Goal: Task Accomplishment & Management: Complete application form

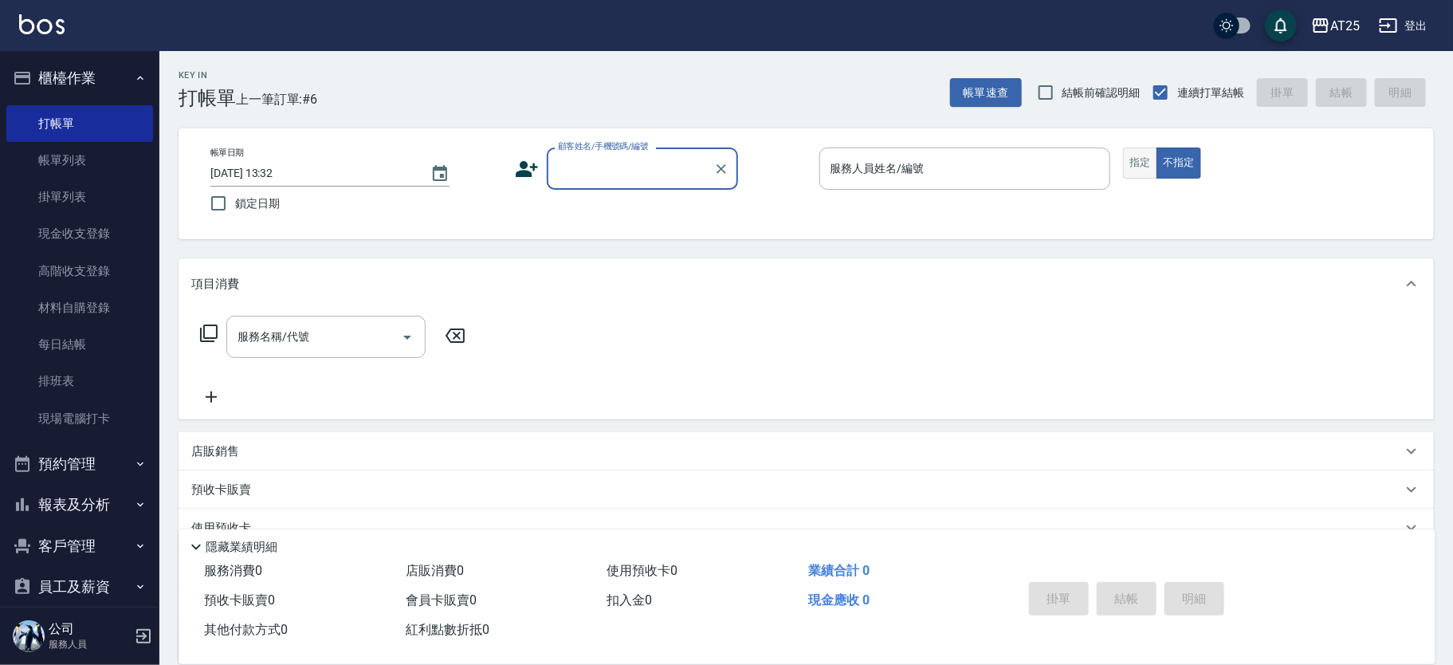
click at [1138, 171] on button "指定" at bounding box center [1140, 162] width 34 height 31
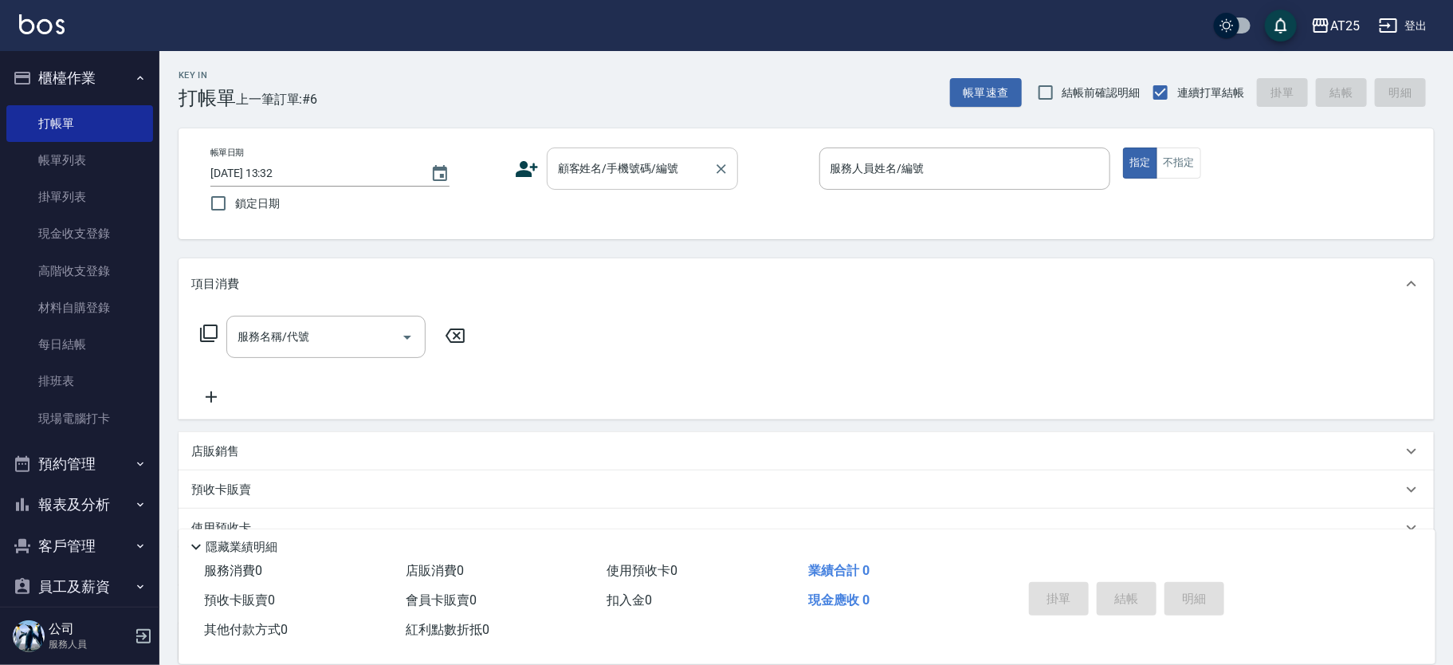
click at [648, 153] on div "顧客姓名/手機號碼/編號" at bounding box center [642, 168] width 191 height 42
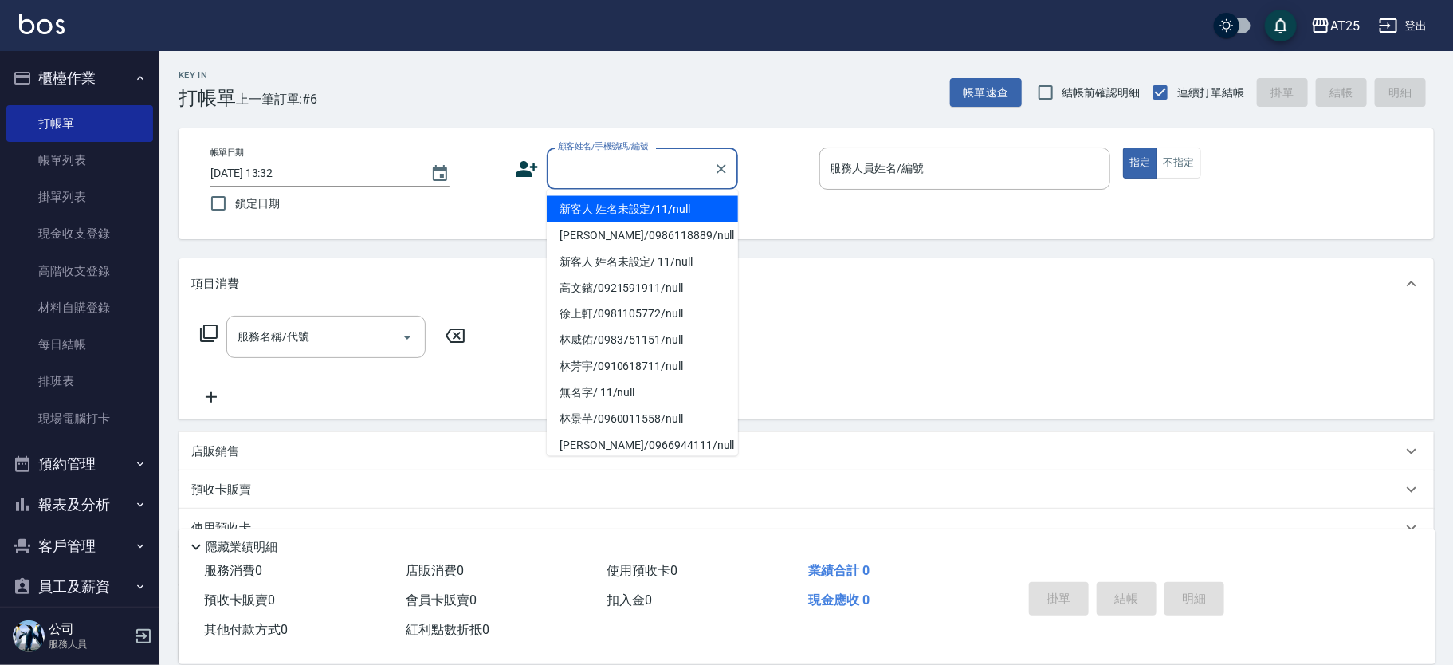
click at [633, 204] on li "新客人 姓名未設定/11/null" at bounding box center [642, 209] width 191 height 26
type input "新客人 姓名未設定/11/null"
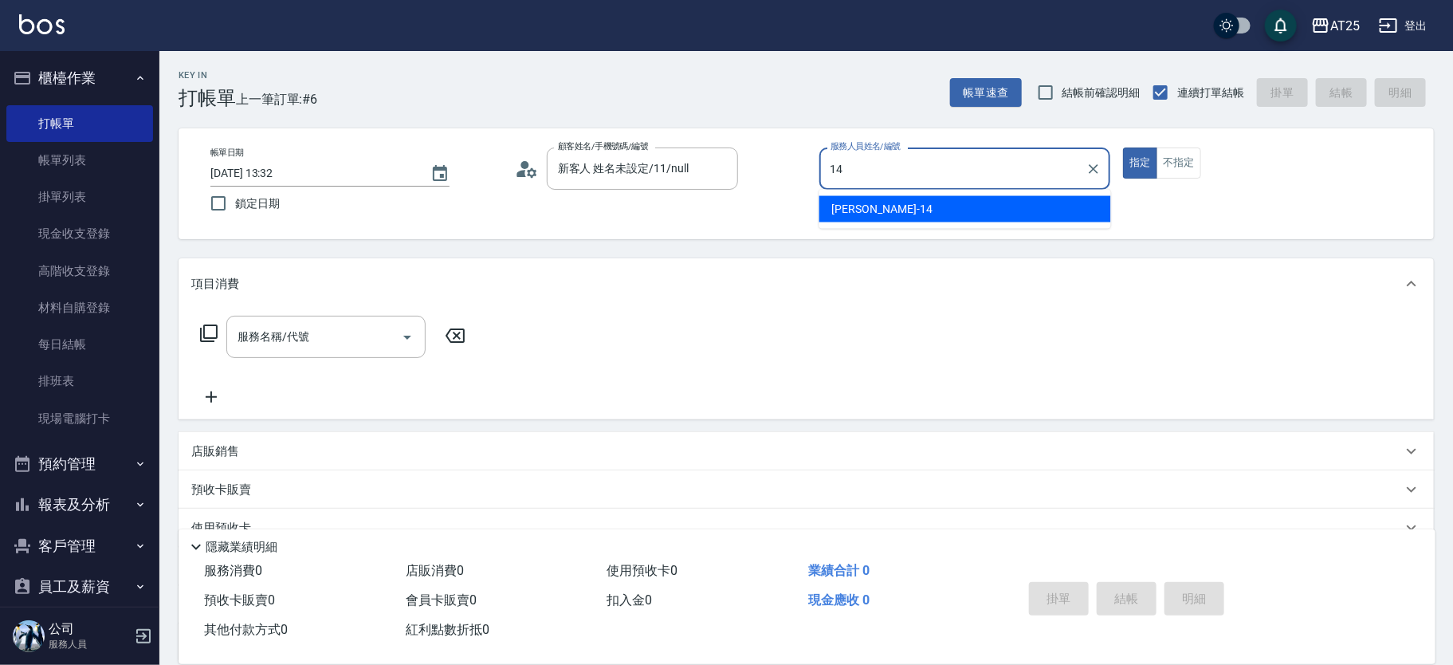
type input "Ken-14"
type button "true"
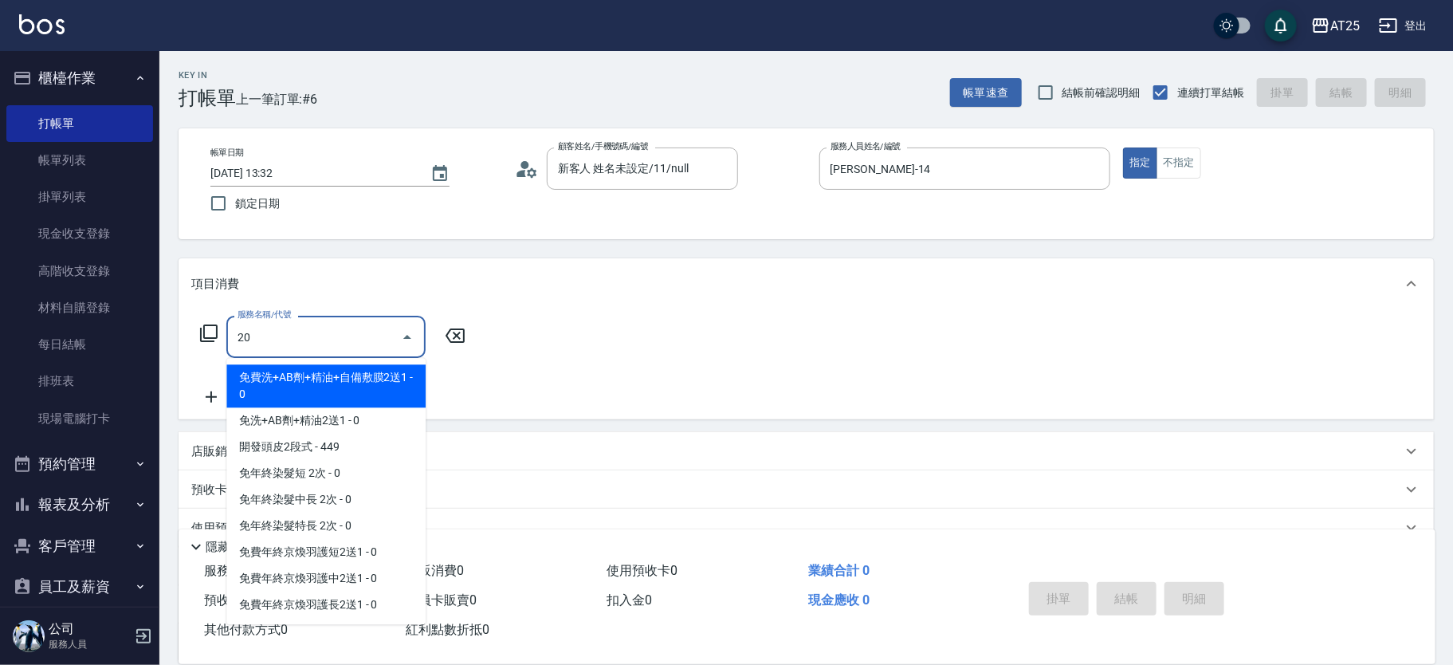
type input "201"
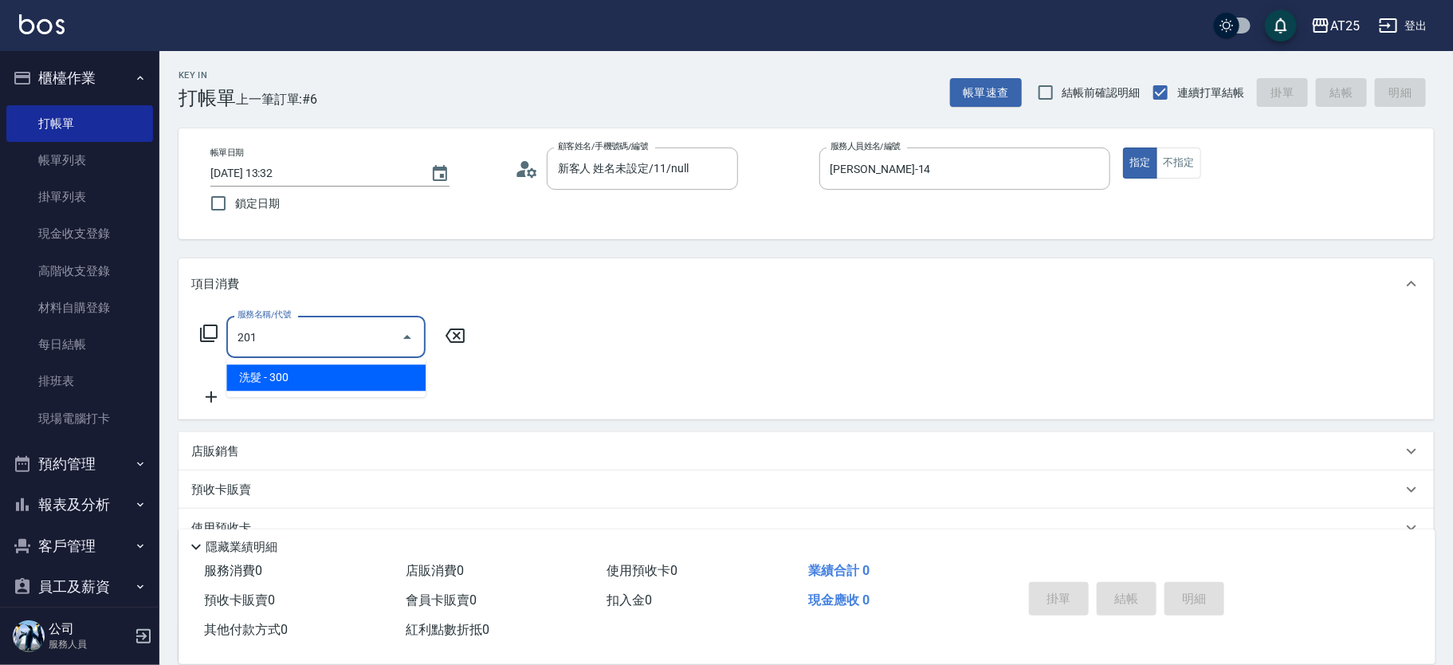
type input "30"
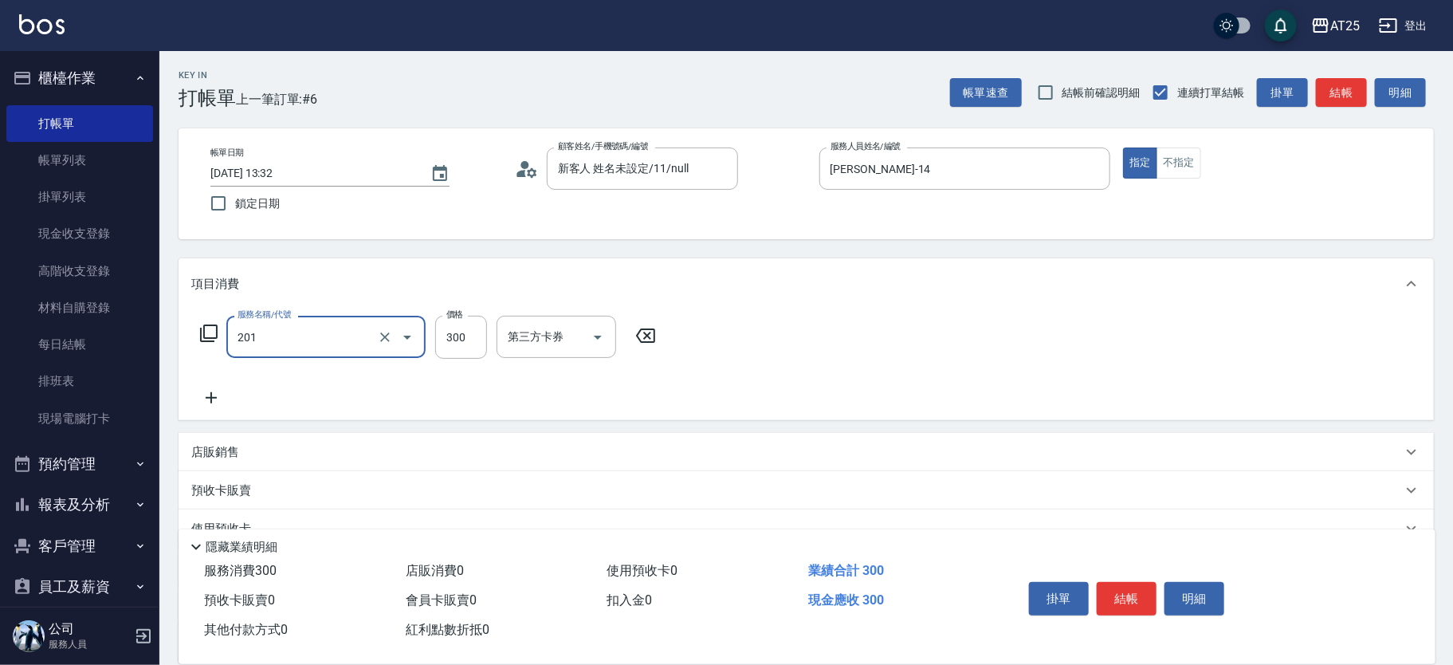
type input "洗髮(201)"
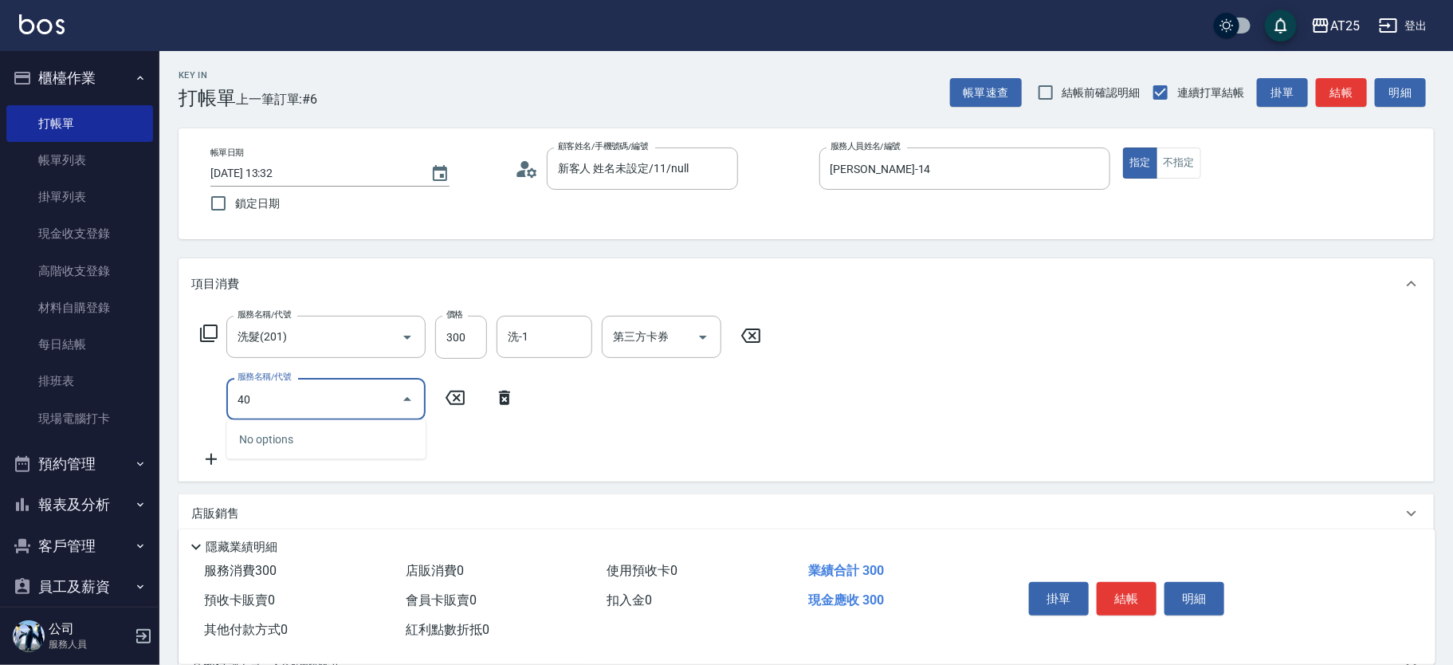
type input "401"
type input "60"
type input "剪髮(401)"
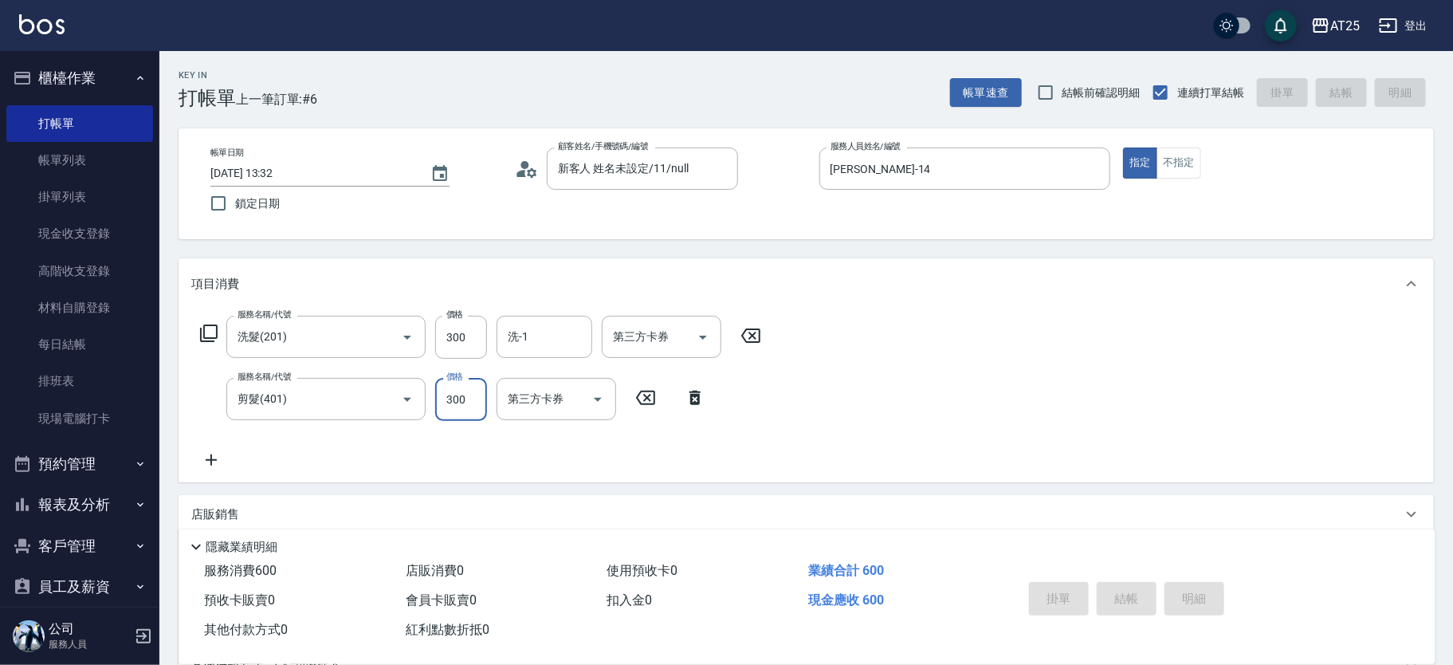
type input "2025/10/12 14:16"
type input "0"
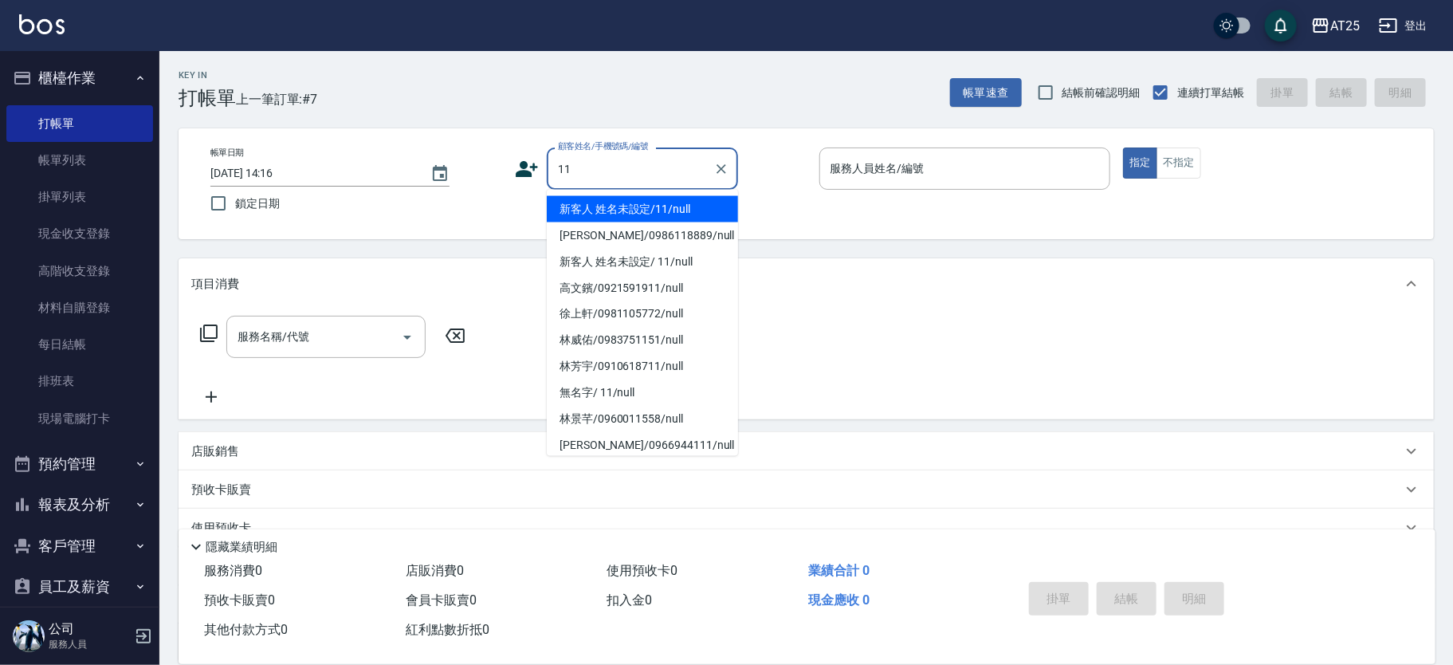
type input "新客人 姓名未設定/11/null"
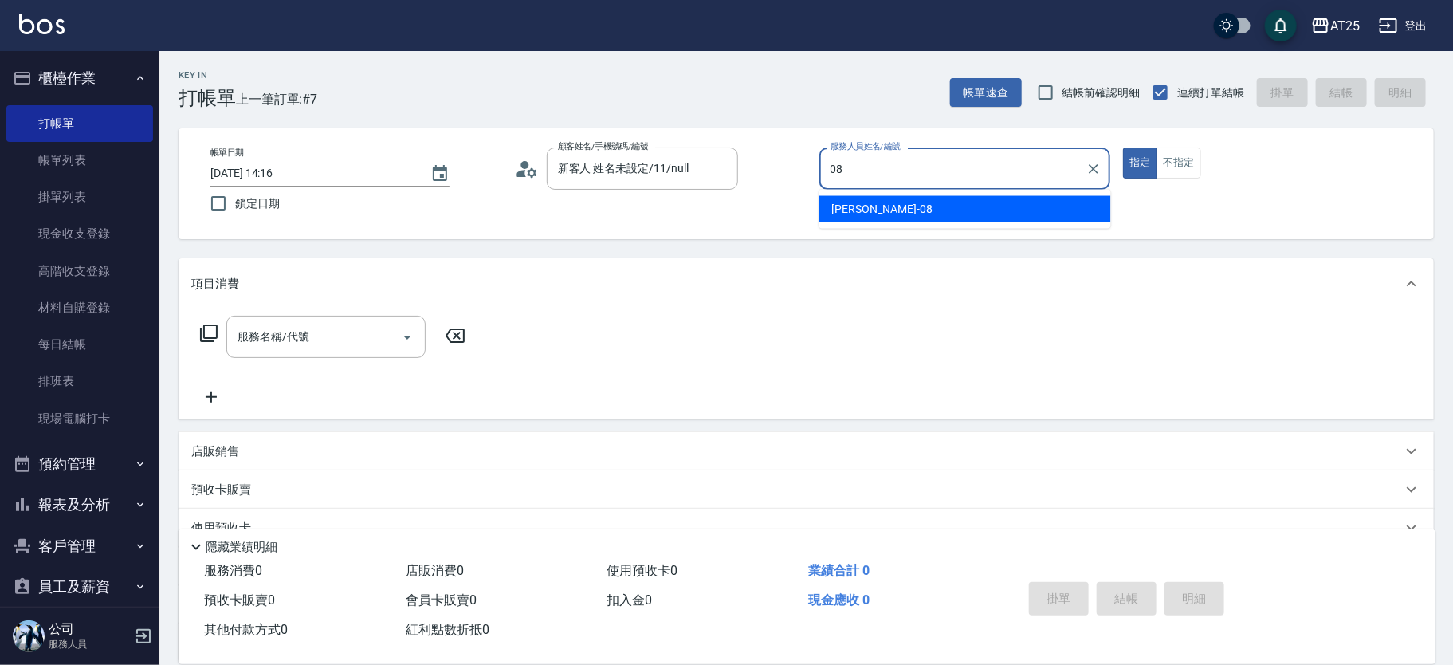
type input "Tony-08"
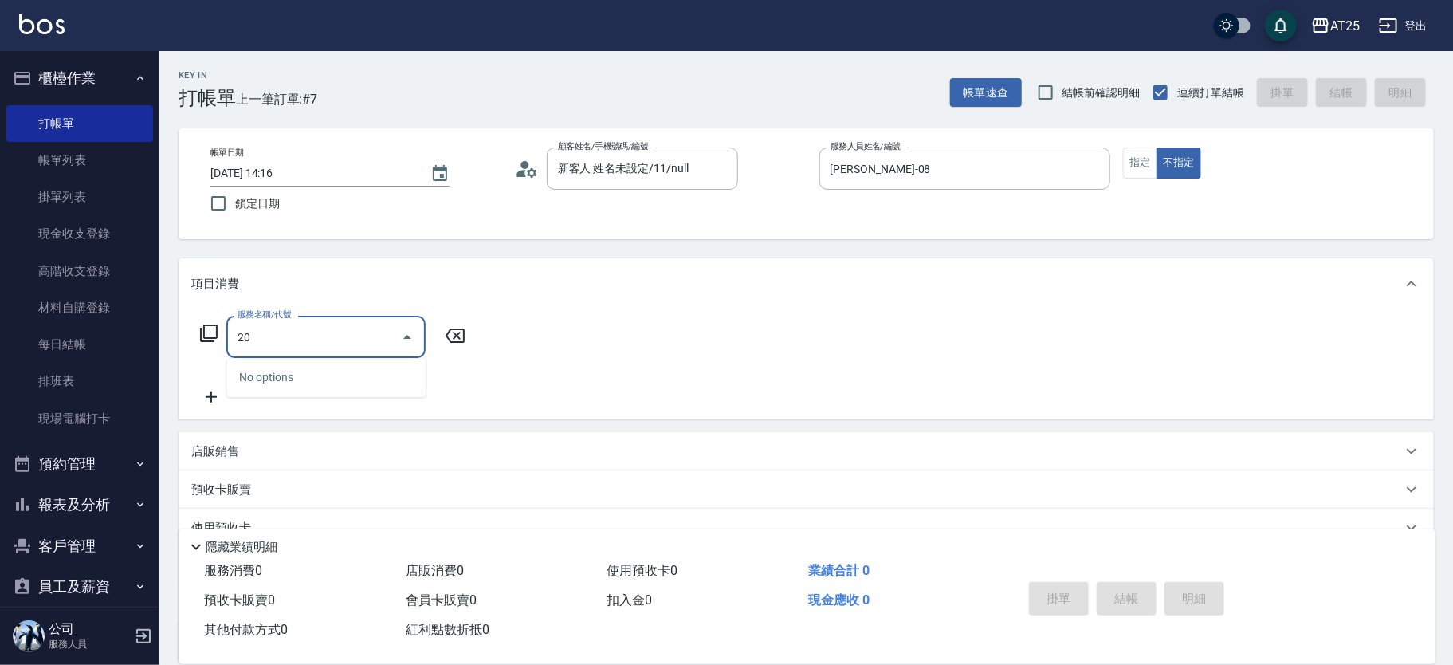
type input "201"
type input "30"
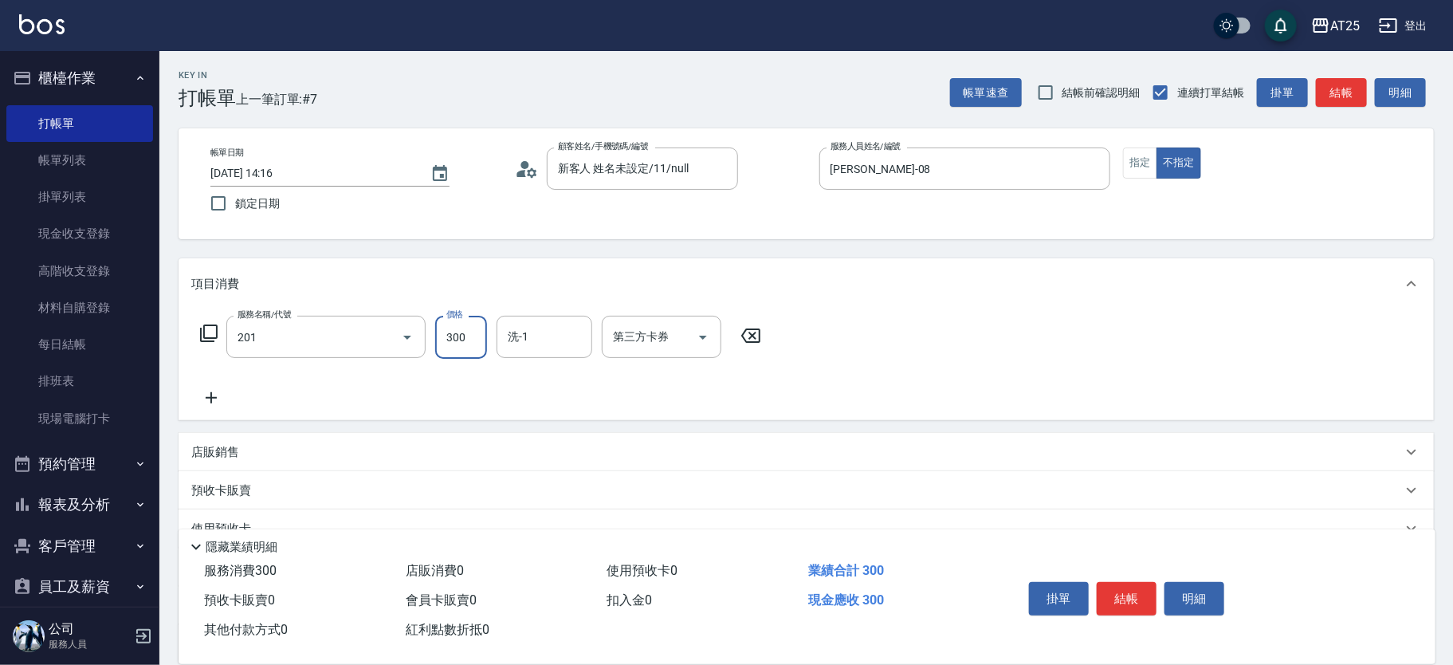
type input "洗髮(201)"
type input "0"
type input "40"
type input "400"
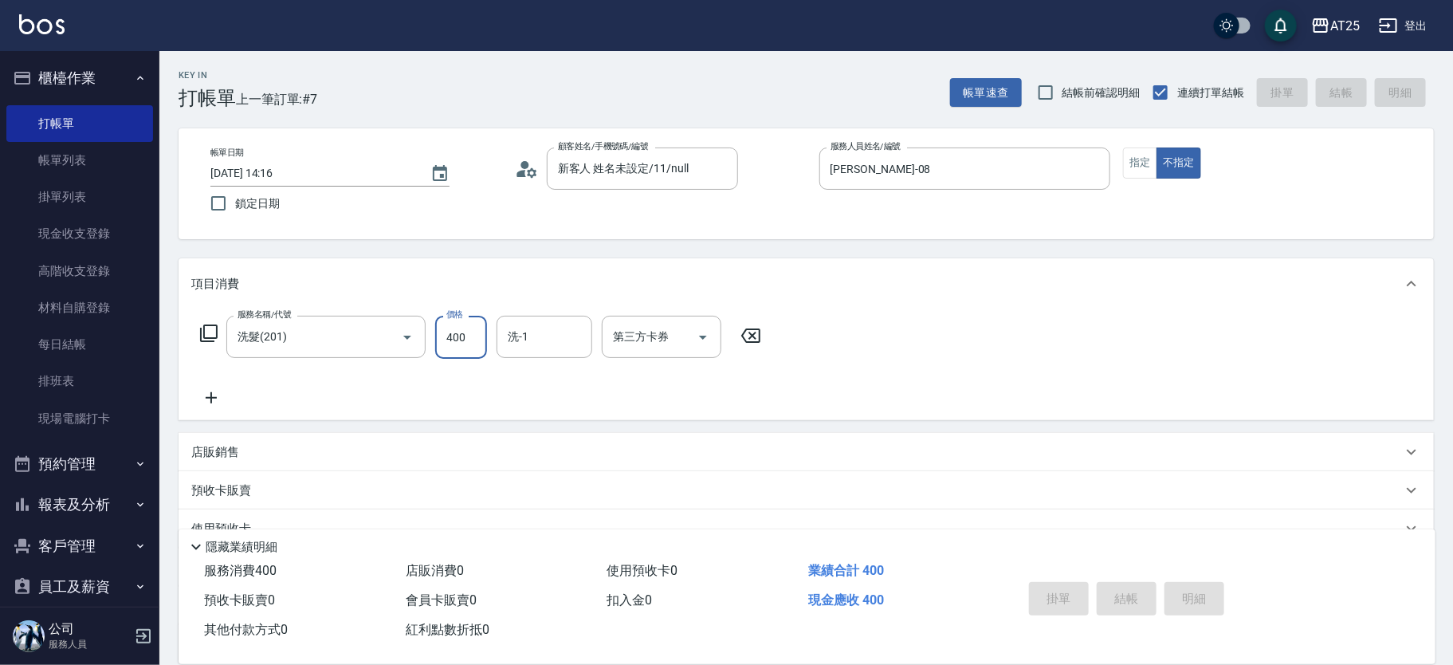
type input "0"
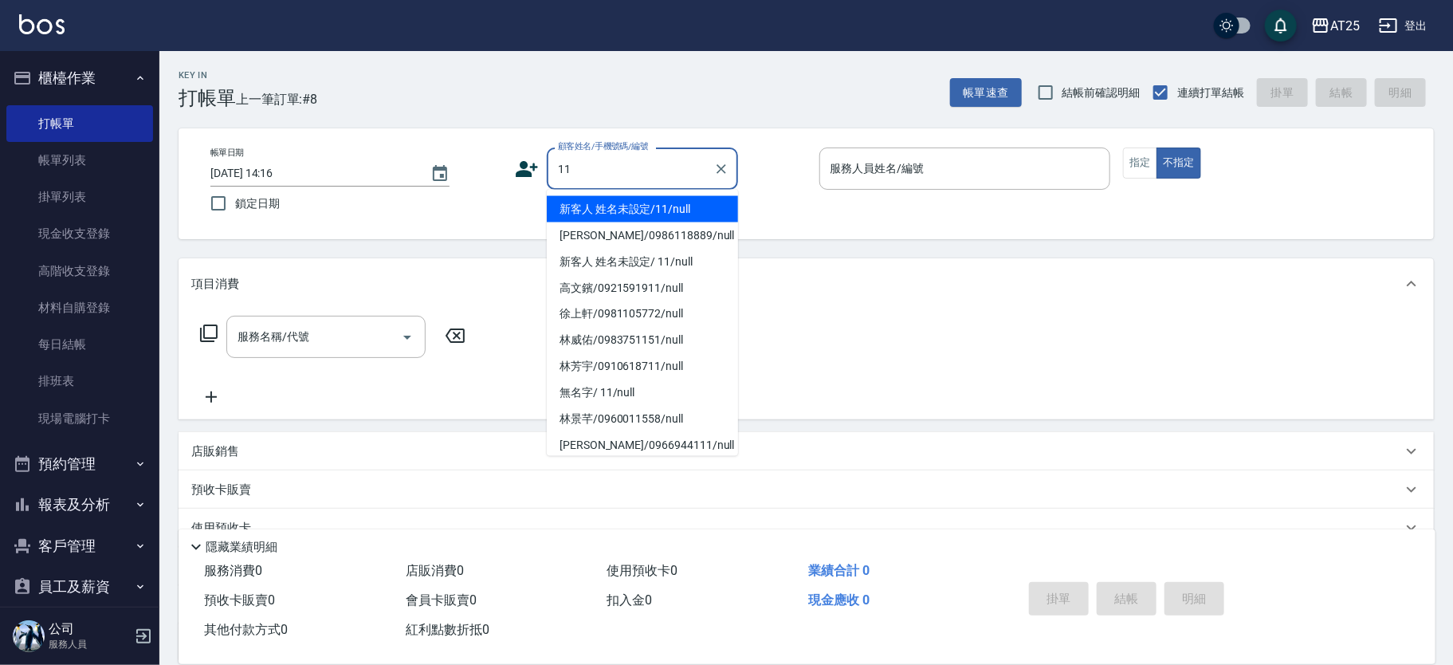
type input "新客人 姓名未設定/11/null"
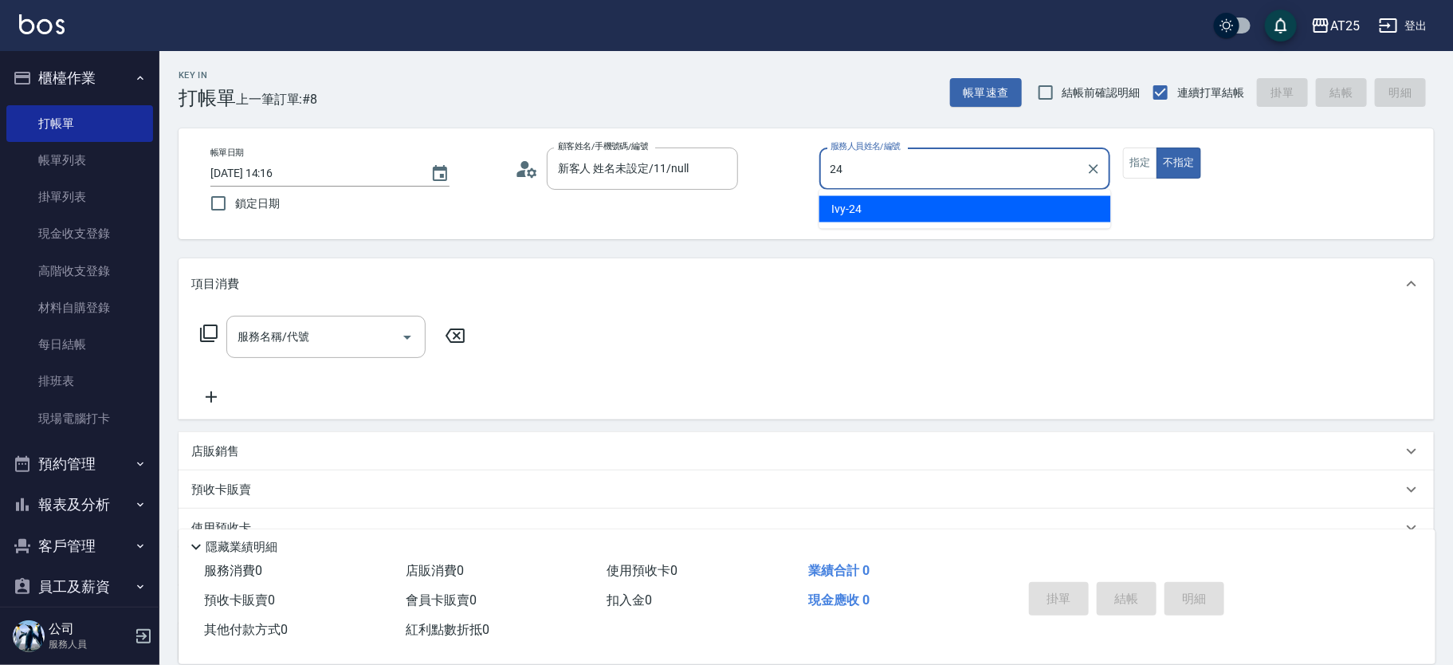
type input "Ivy-24"
type button "false"
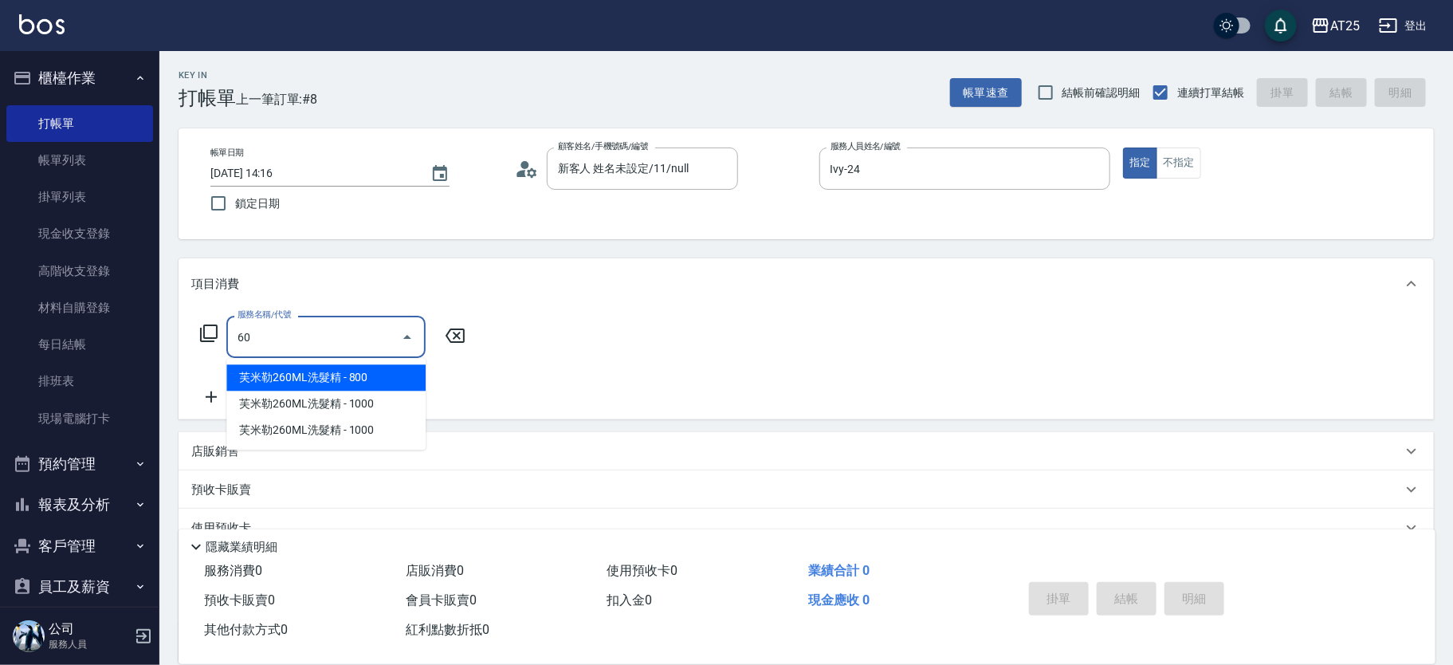
type input "601"
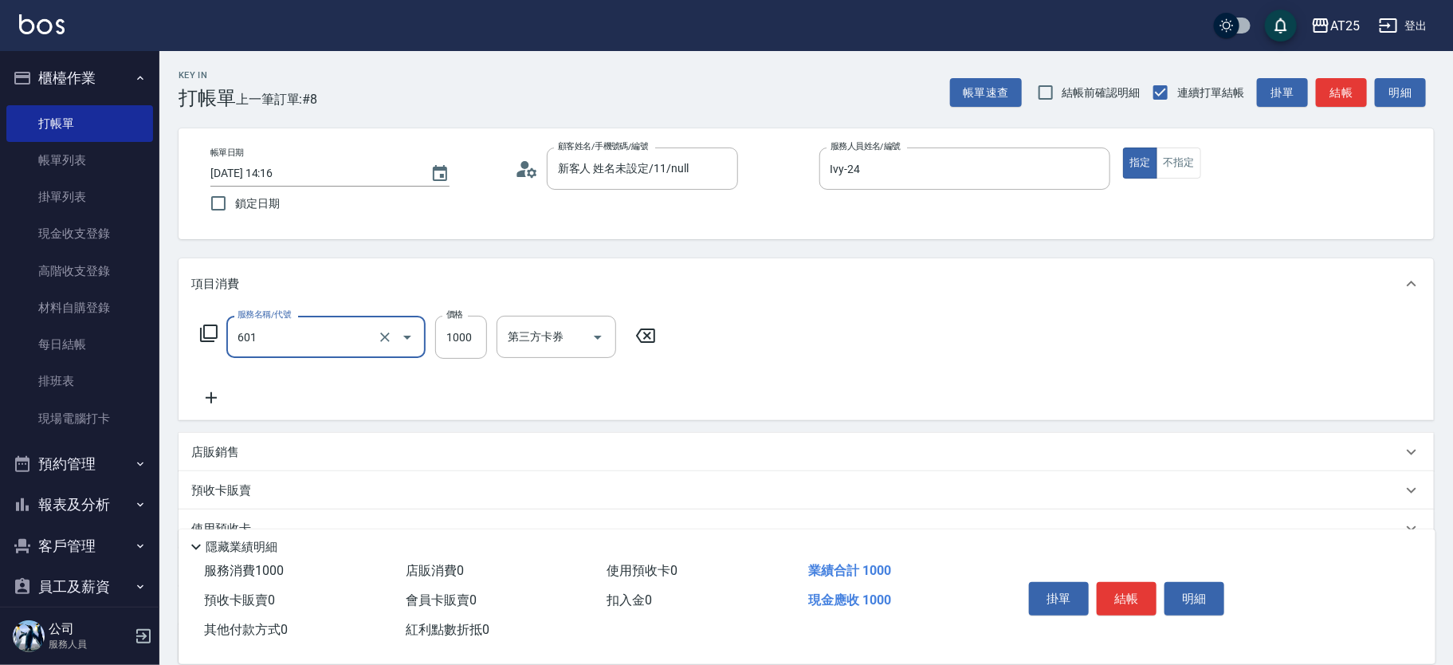
type input "100"
type input "自備護髮(1000上)(601)"
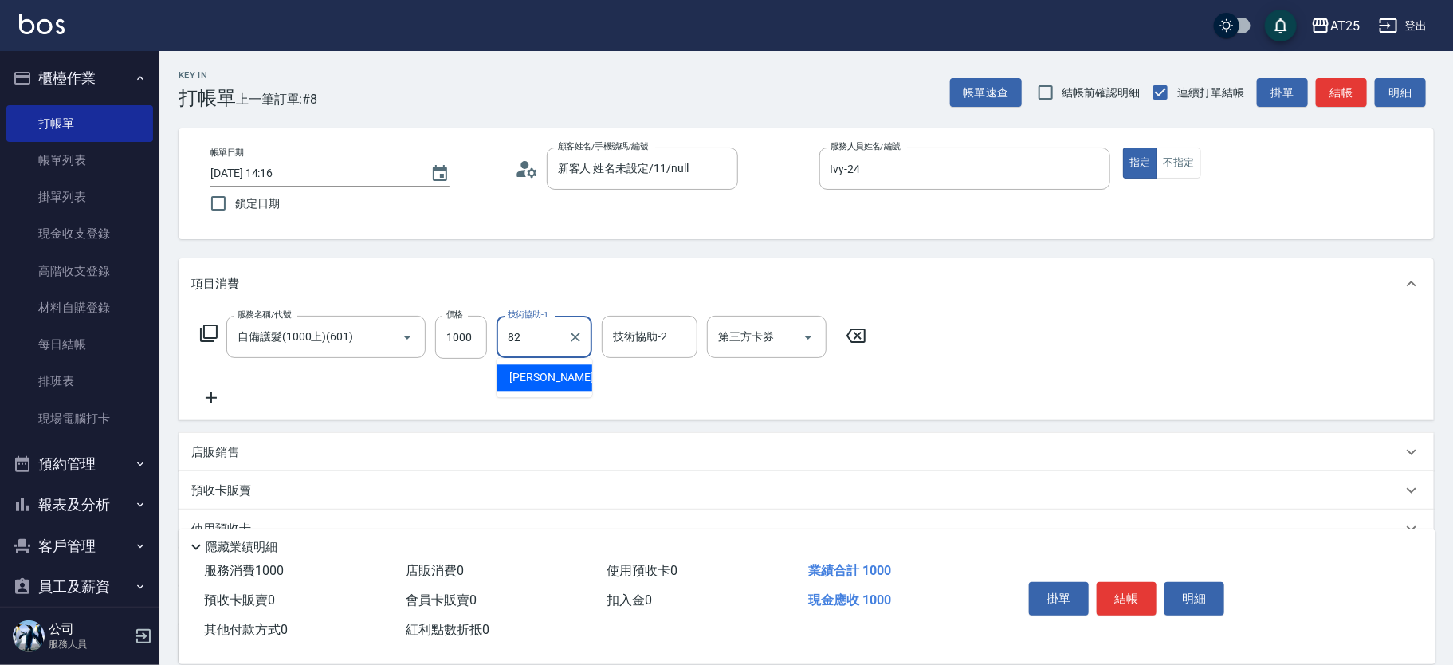
type input "小曼-82"
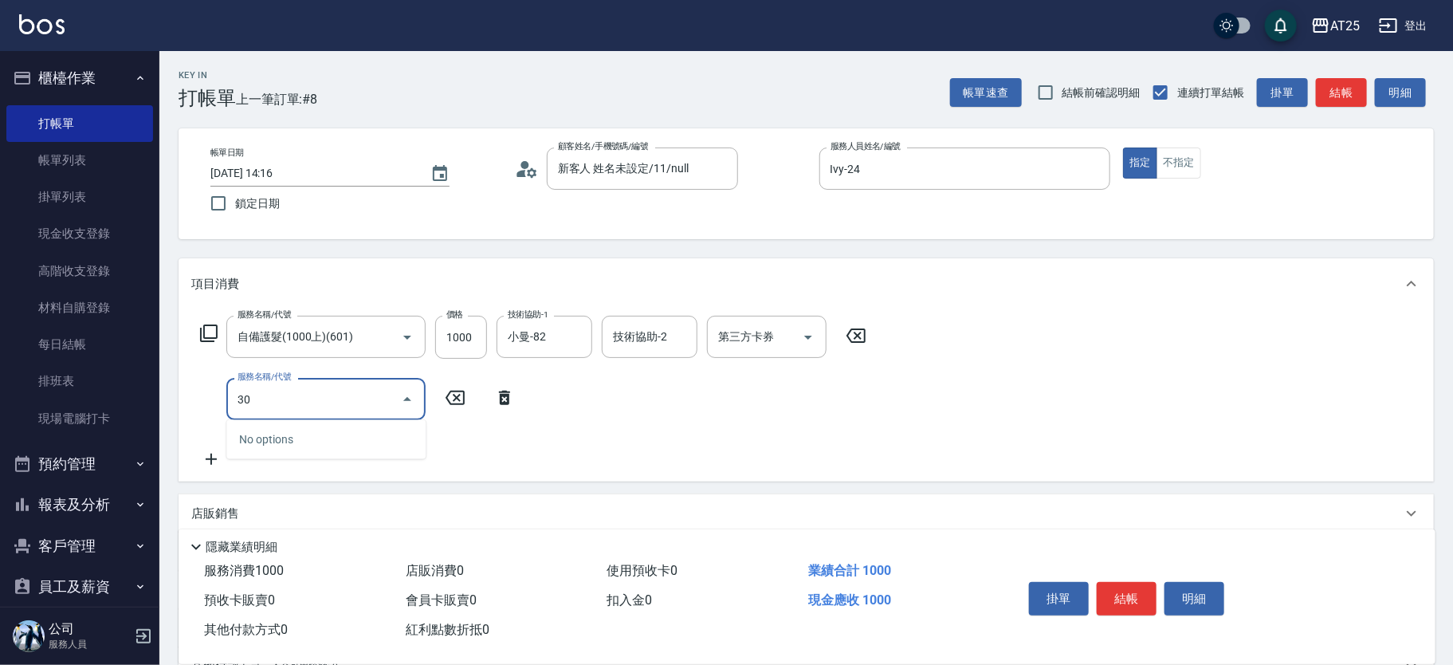
type input "301"
type input "250"
type input "燙髮(301)"
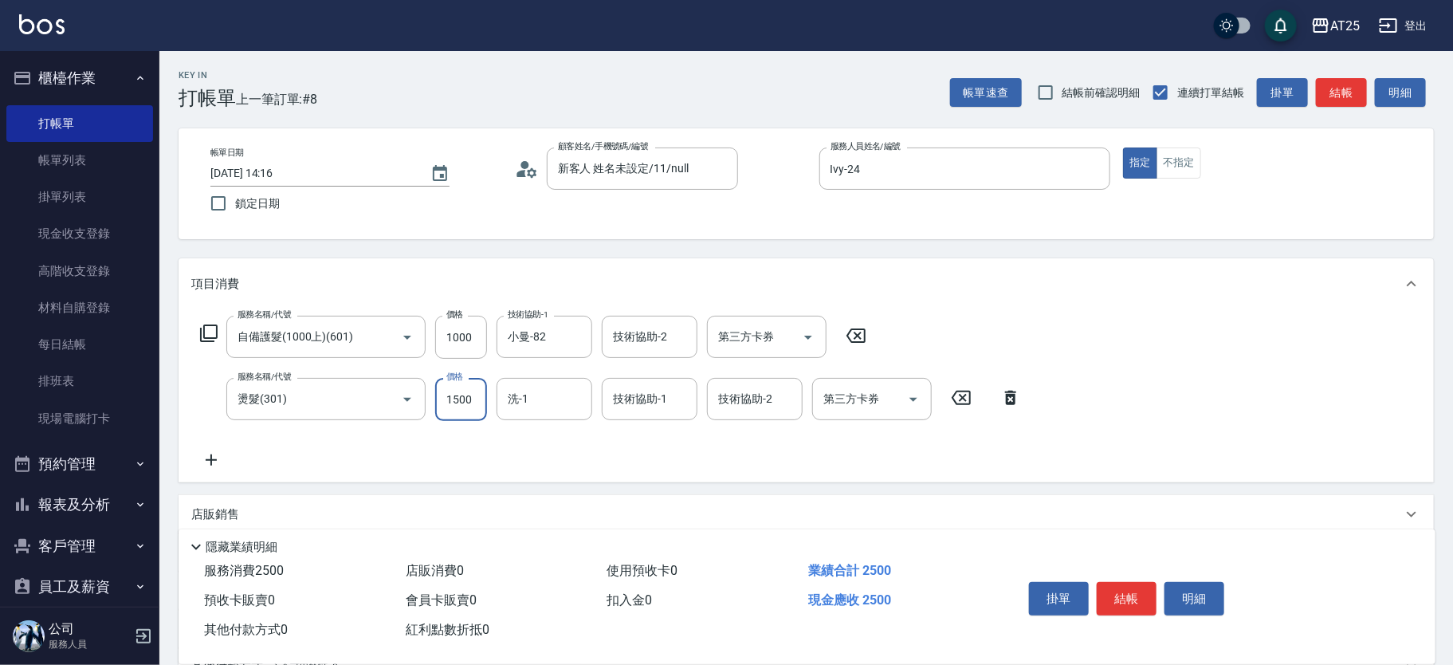
type input "1"
type input "100"
type input "13"
type input "110"
type input "139"
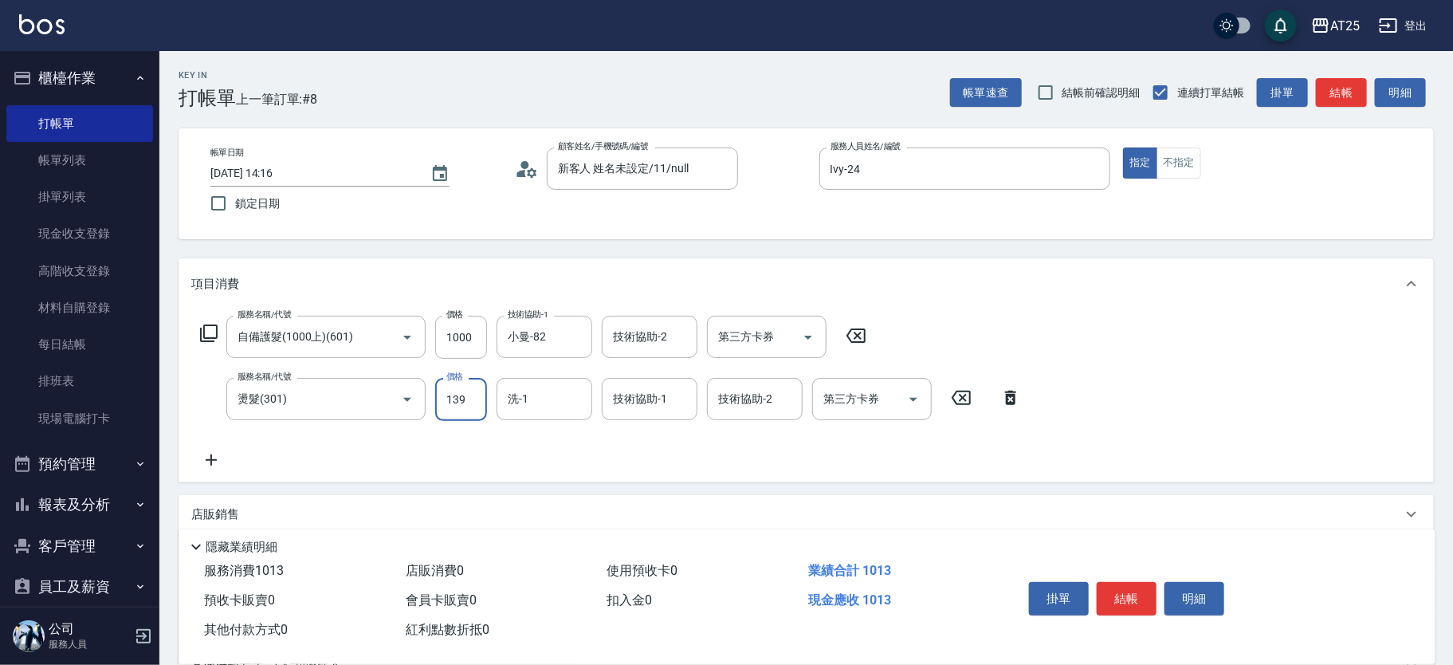
type input "230"
type input "1399"
type input "小曼-82"
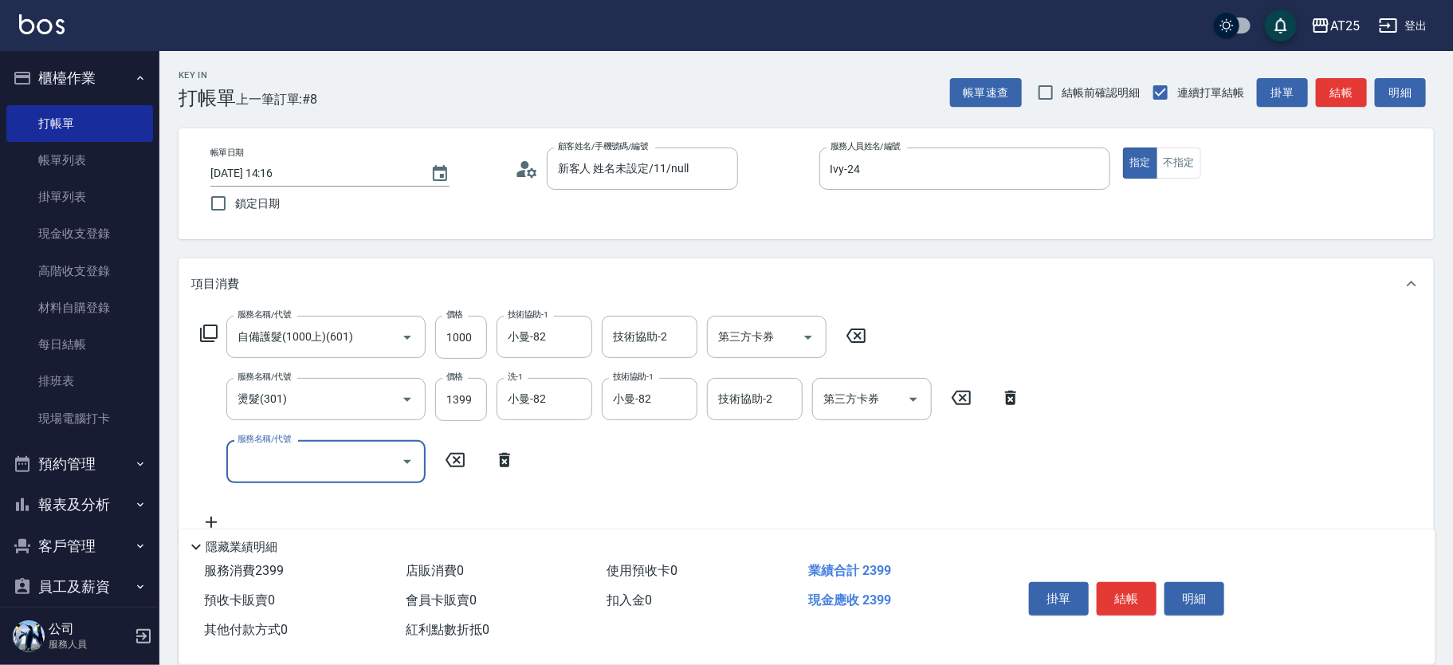
type input "0"
type input "501"
type input "330"
type input "染髮(501)"
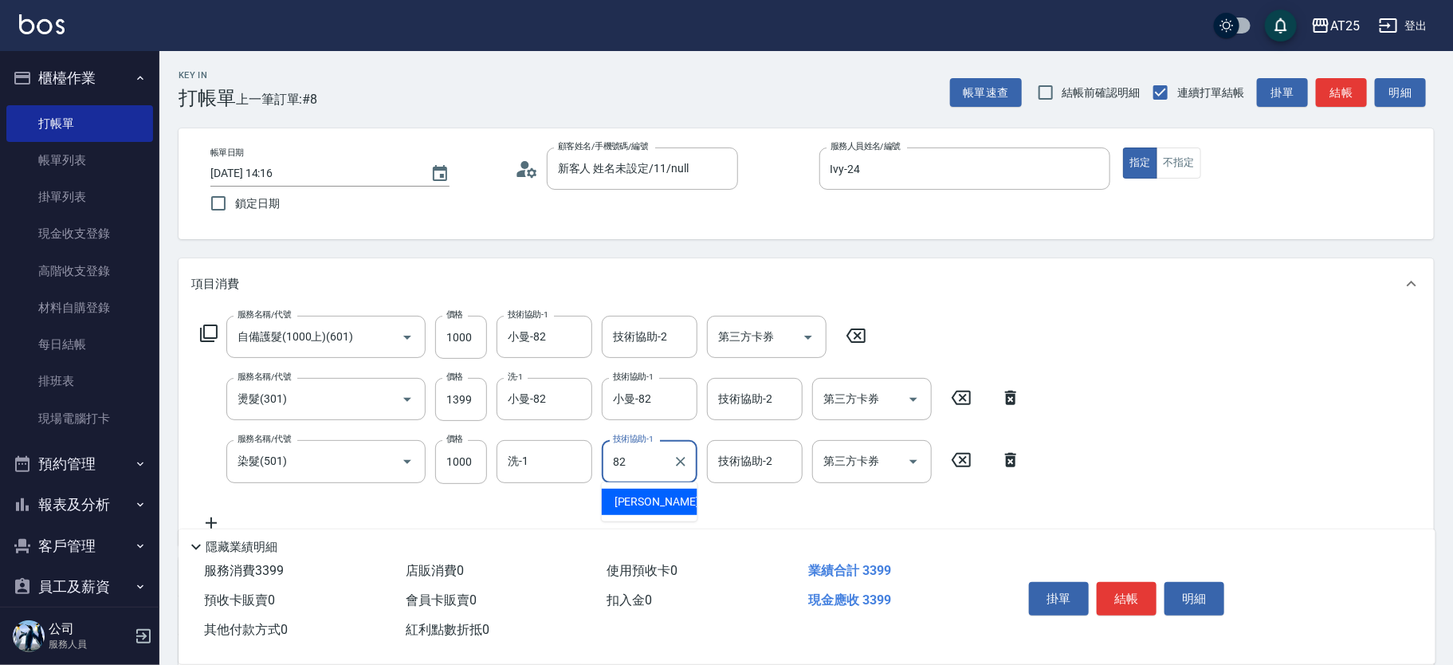
type input "小曼-82"
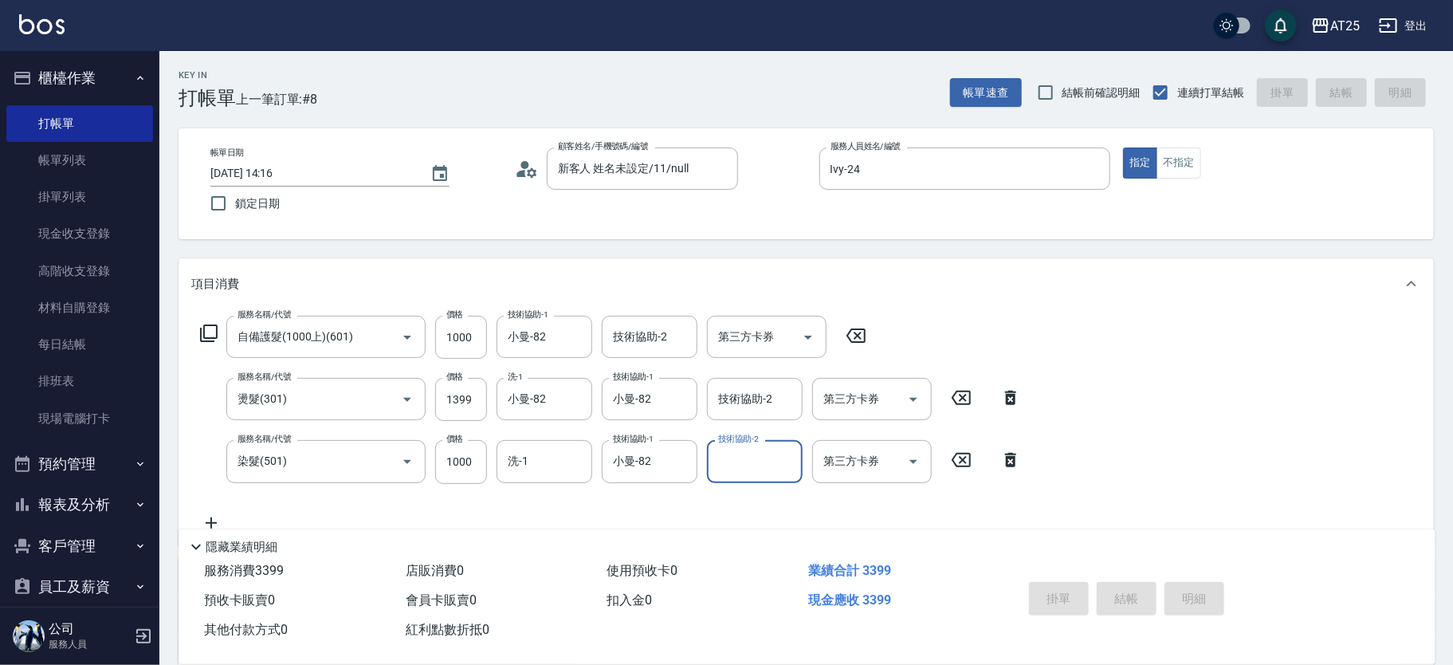
type input "0"
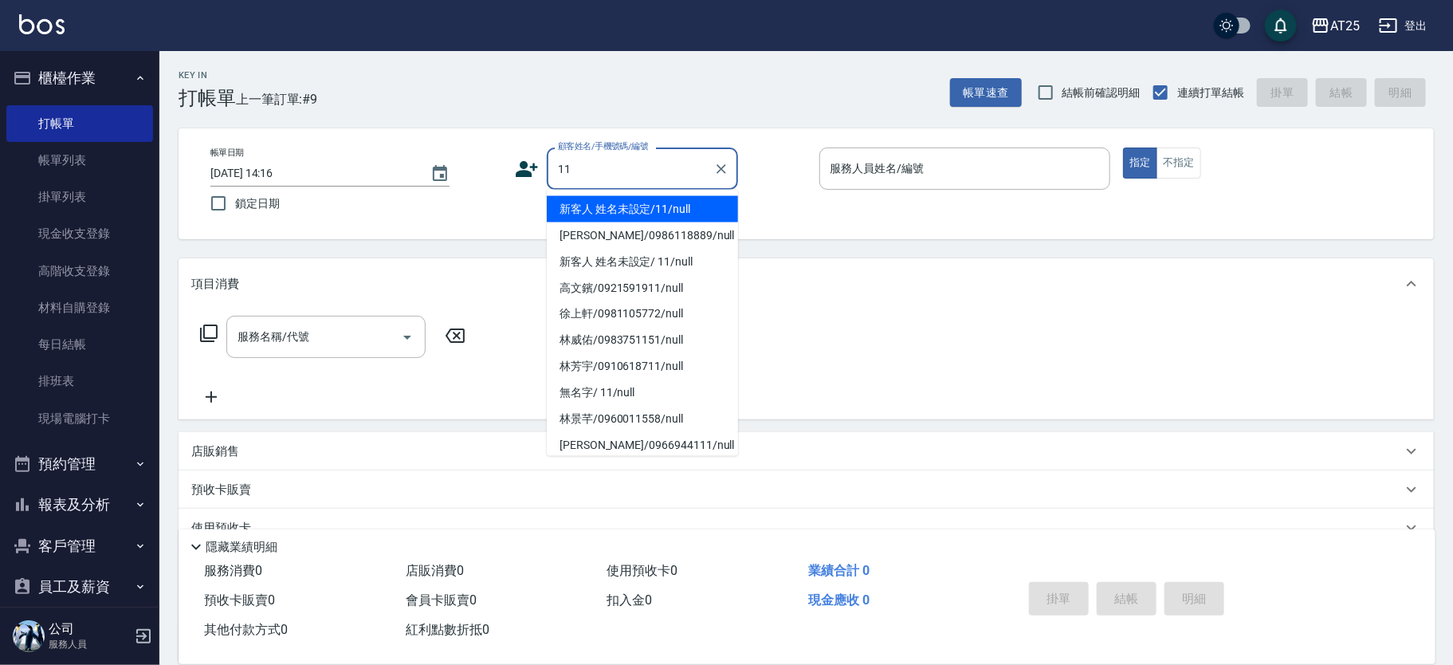
type input "新客人 姓名未設定/11/null"
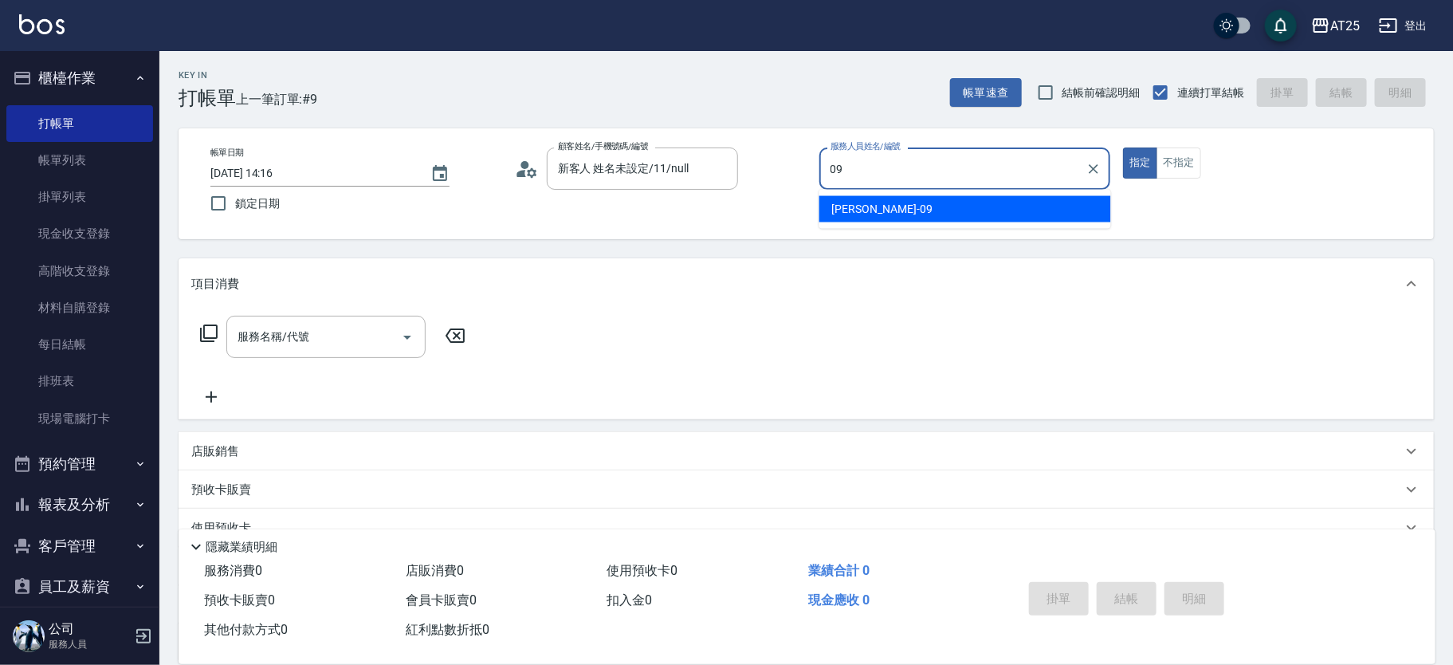
type input "Kevin-09"
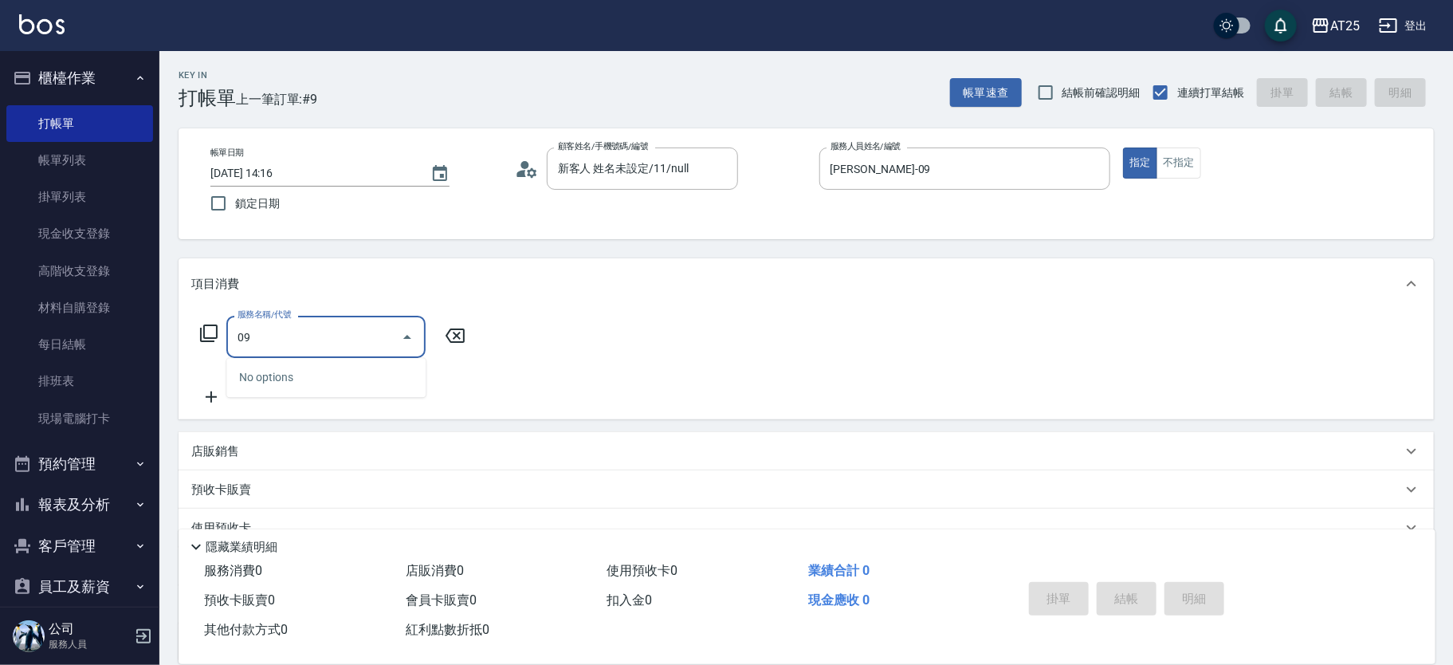
type input "0"
type input "201"
type input "30"
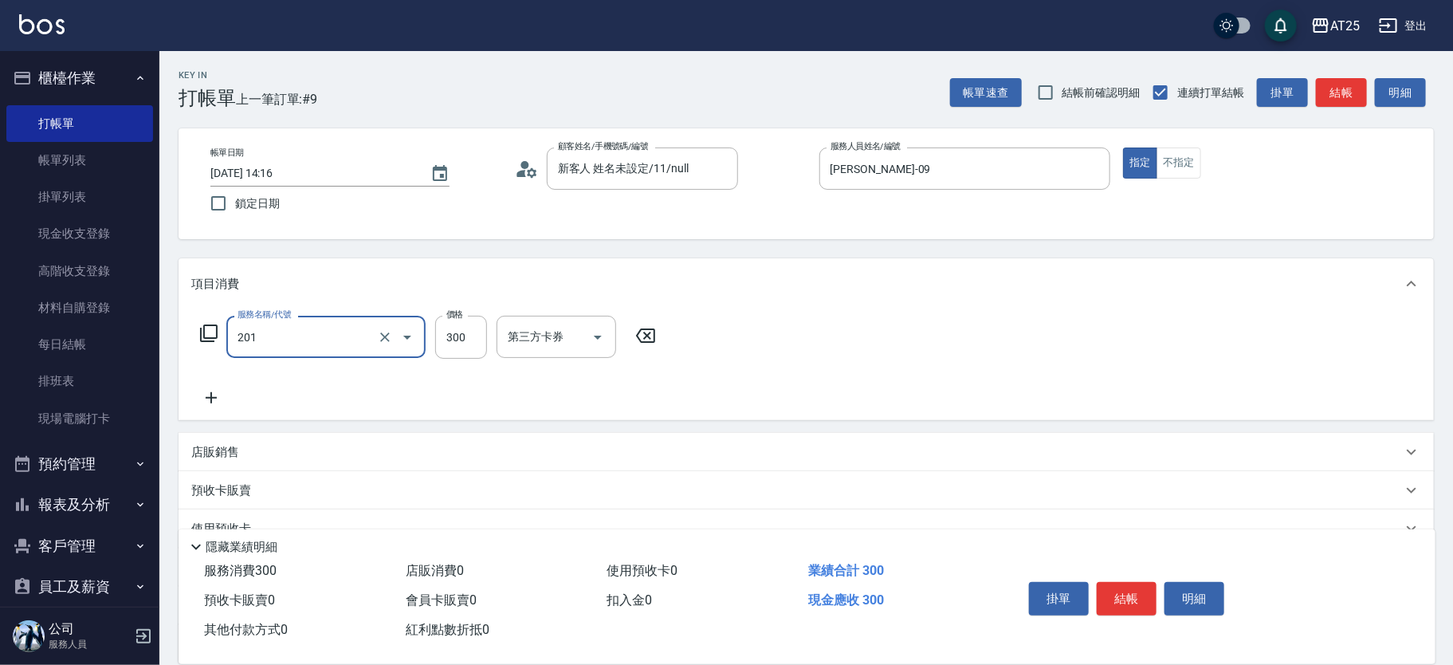
type input "洗髮(201)"
type input "0"
type input "50"
type input "500"
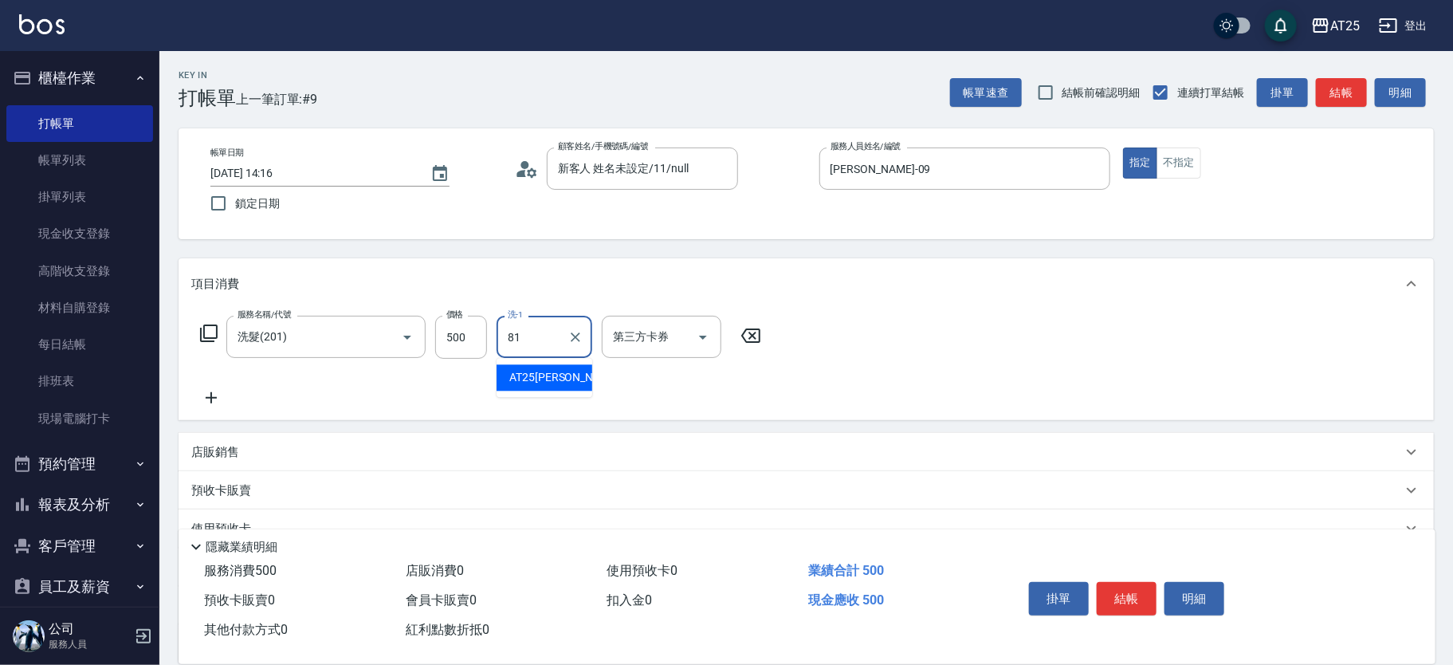
type input "AT25小伶-81"
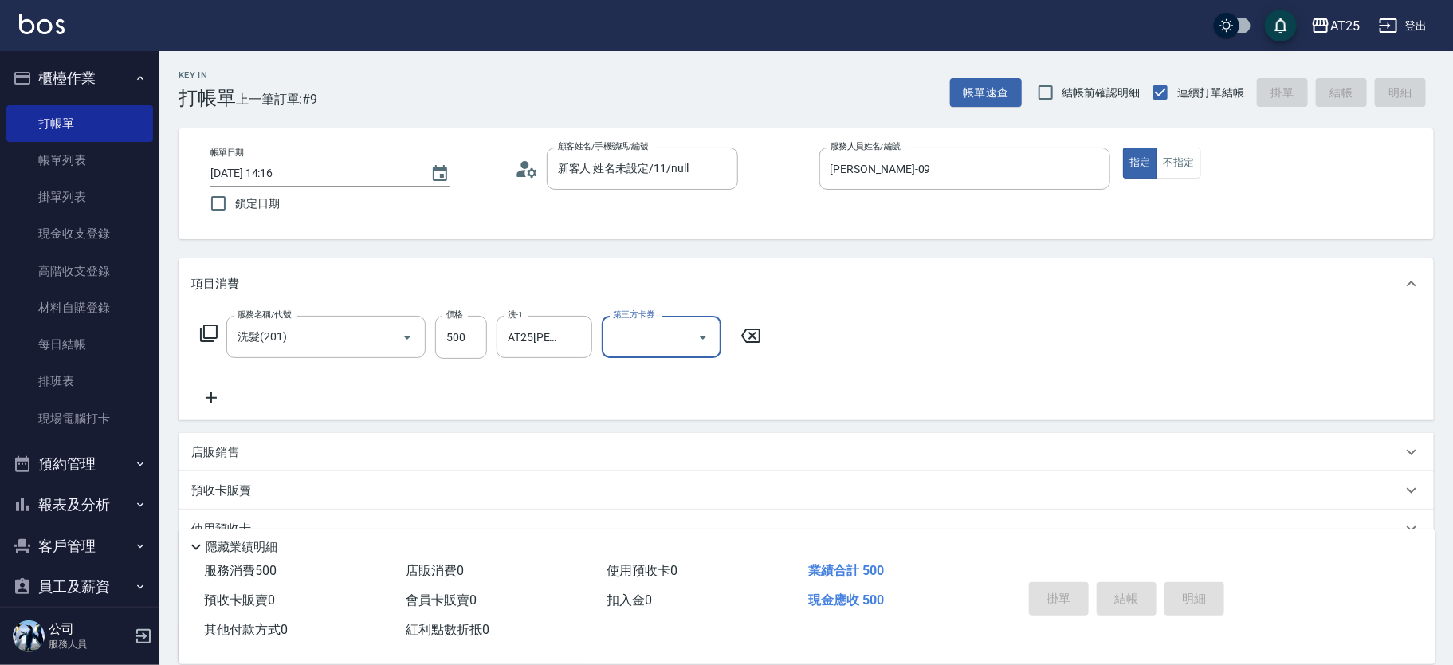
type input "2025/10/12 14:17"
type input "0"
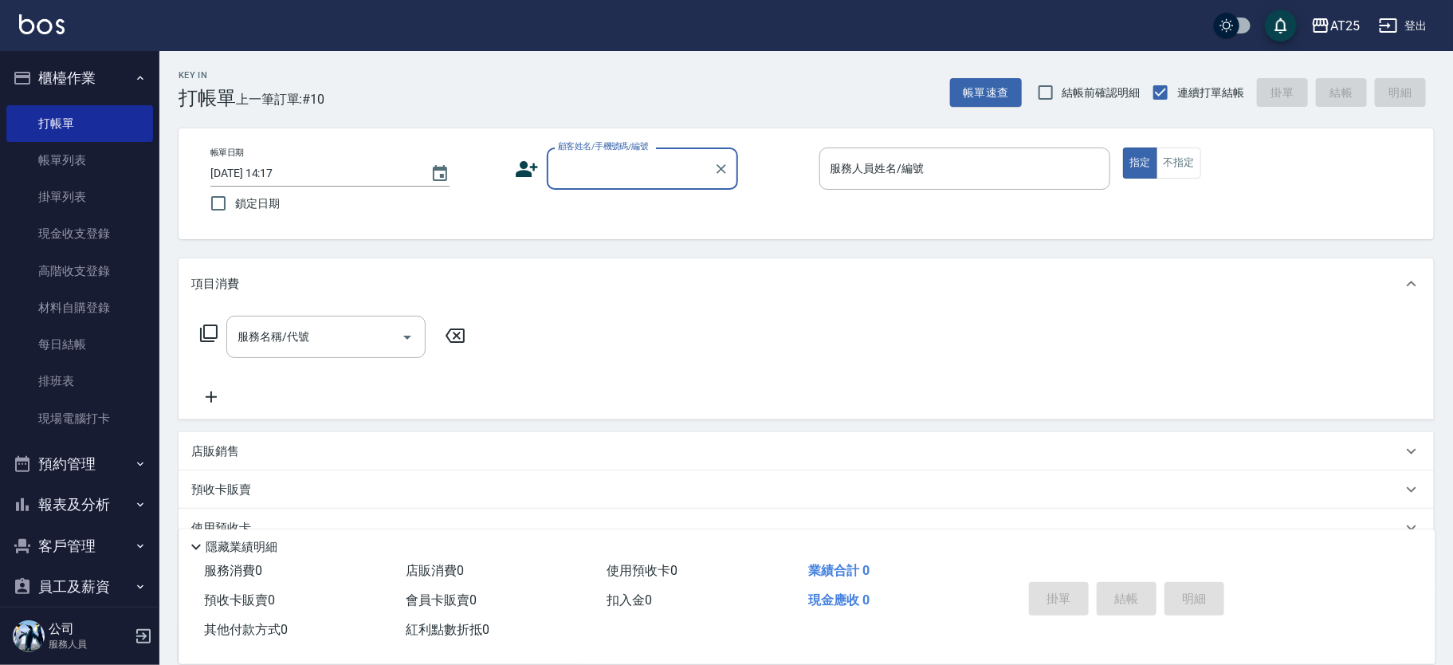
click at [658, 174] on input "顧客姓名/手機號碼/編號" at bounding box center [630, 169] width 153 height 28
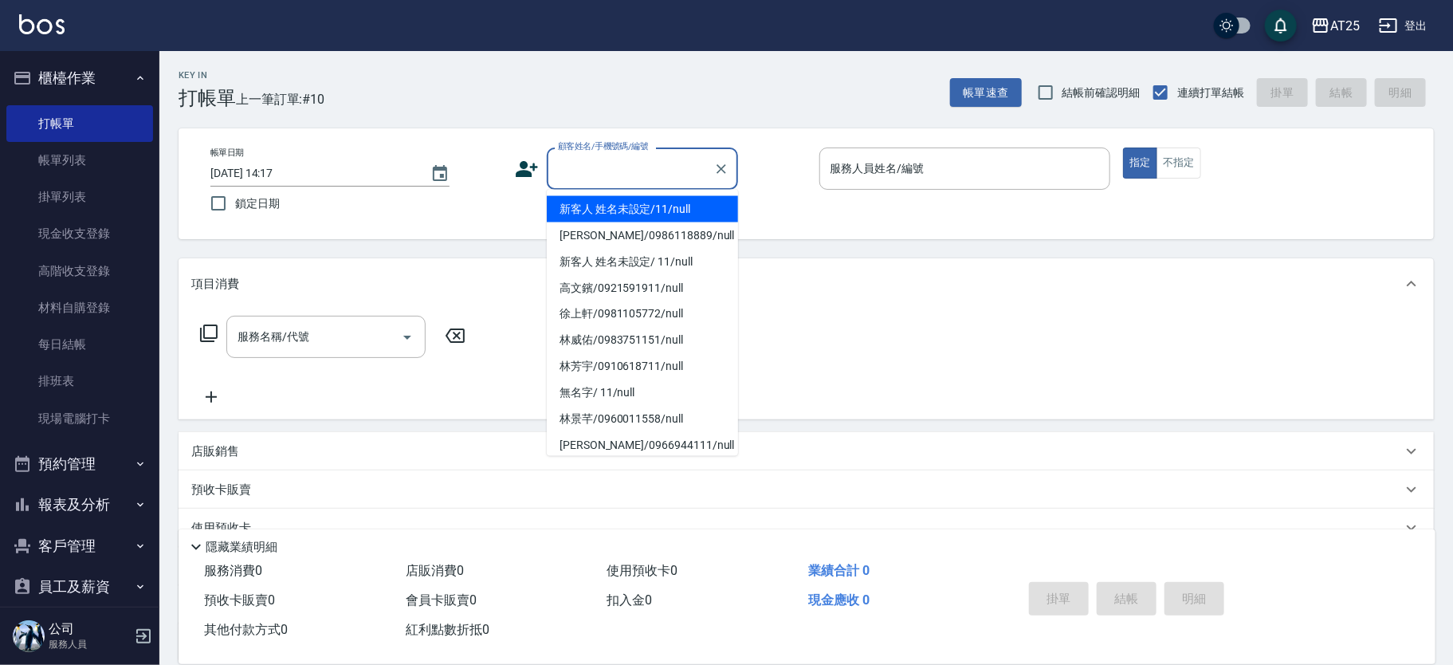
click at [700, 210] on li "新客人 姓名未設定/11/null" at bounding box center [642, 209] width 191 height 26
type input "新客人 姓名未設定/11/null"
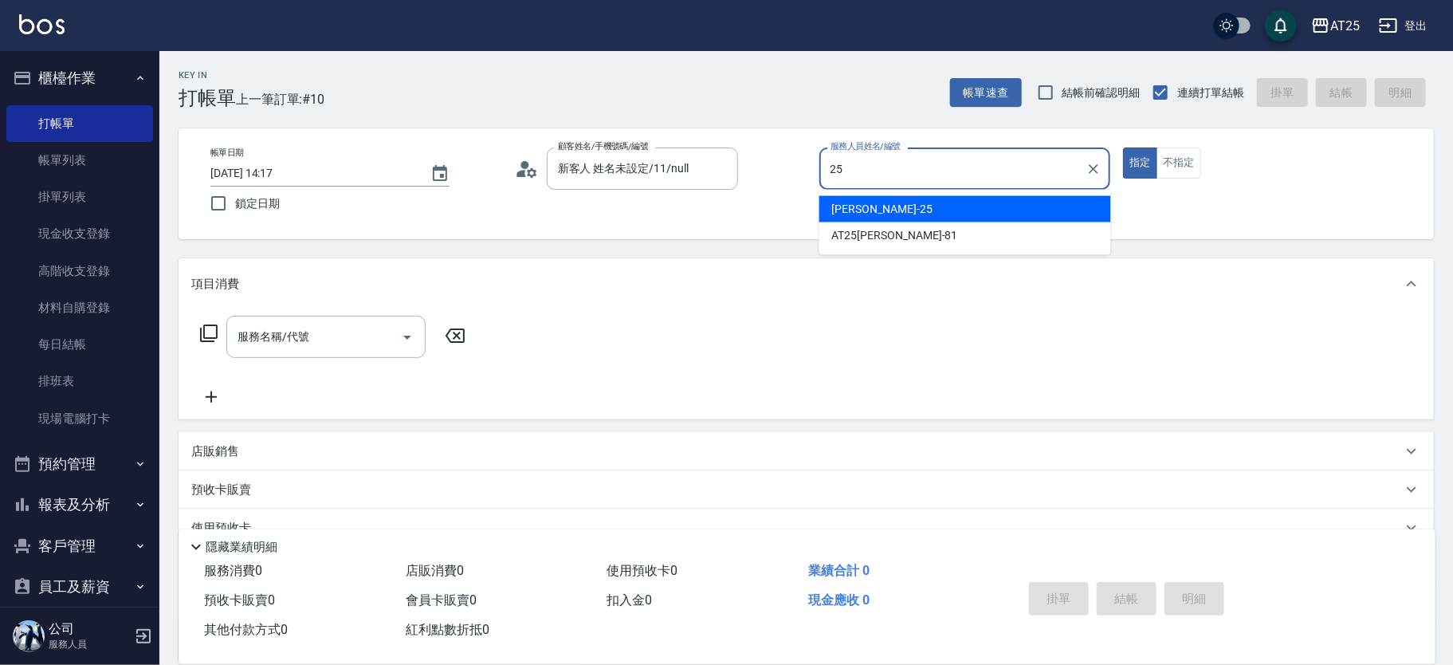
type input "Evan-25"
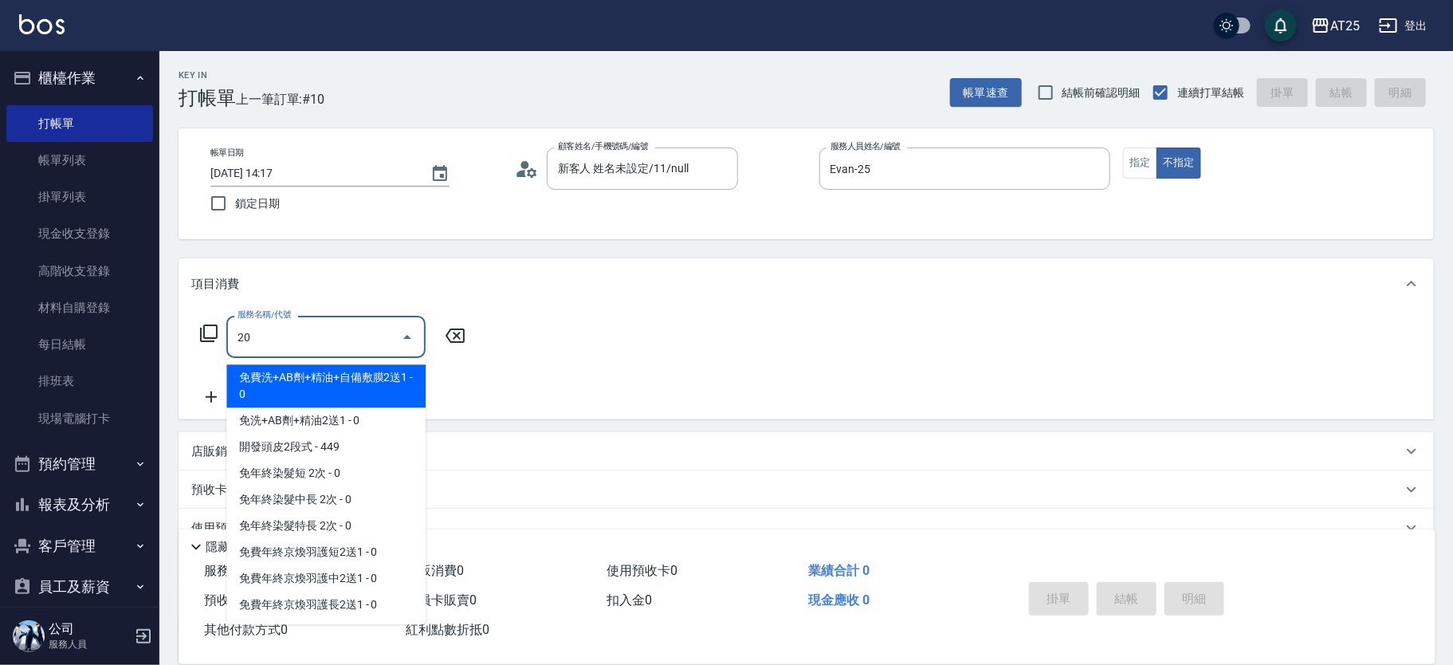
type input "201"
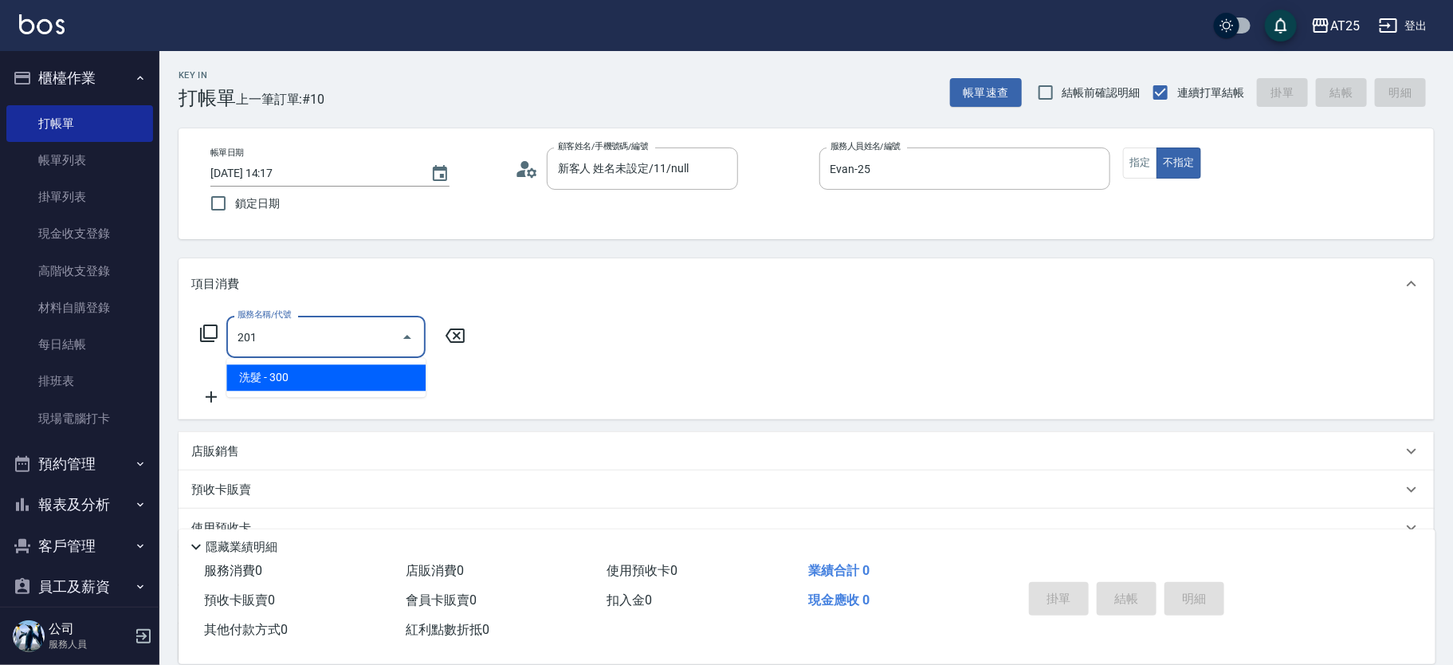
type input "30"
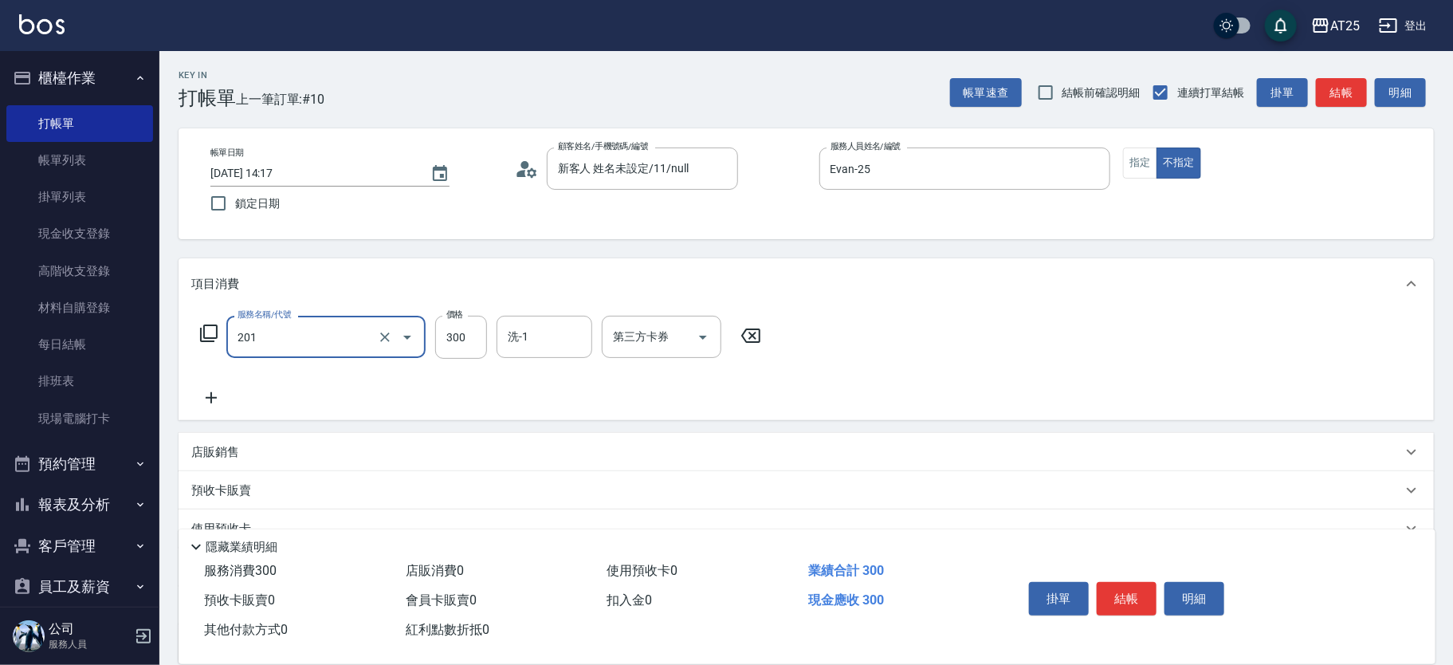
type input "洗髮(201)"
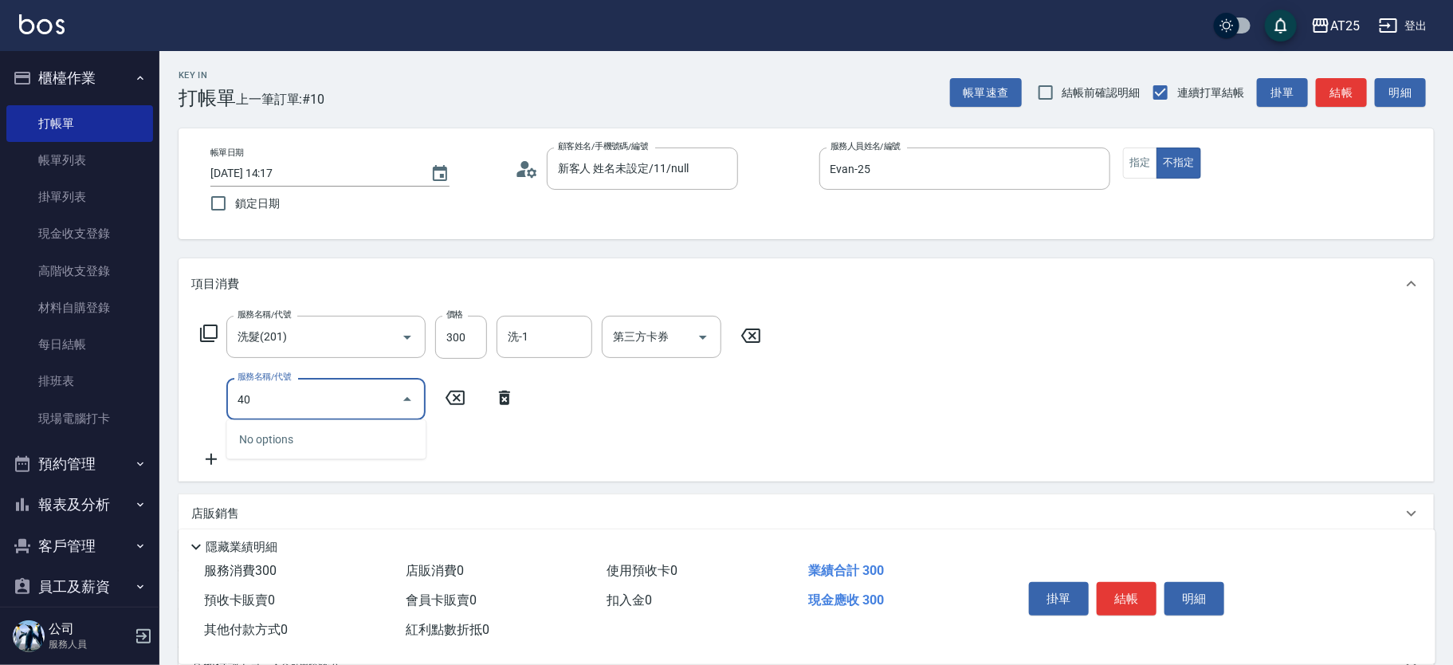
type input "401"
type input "60"
type input "剪髮(401)"
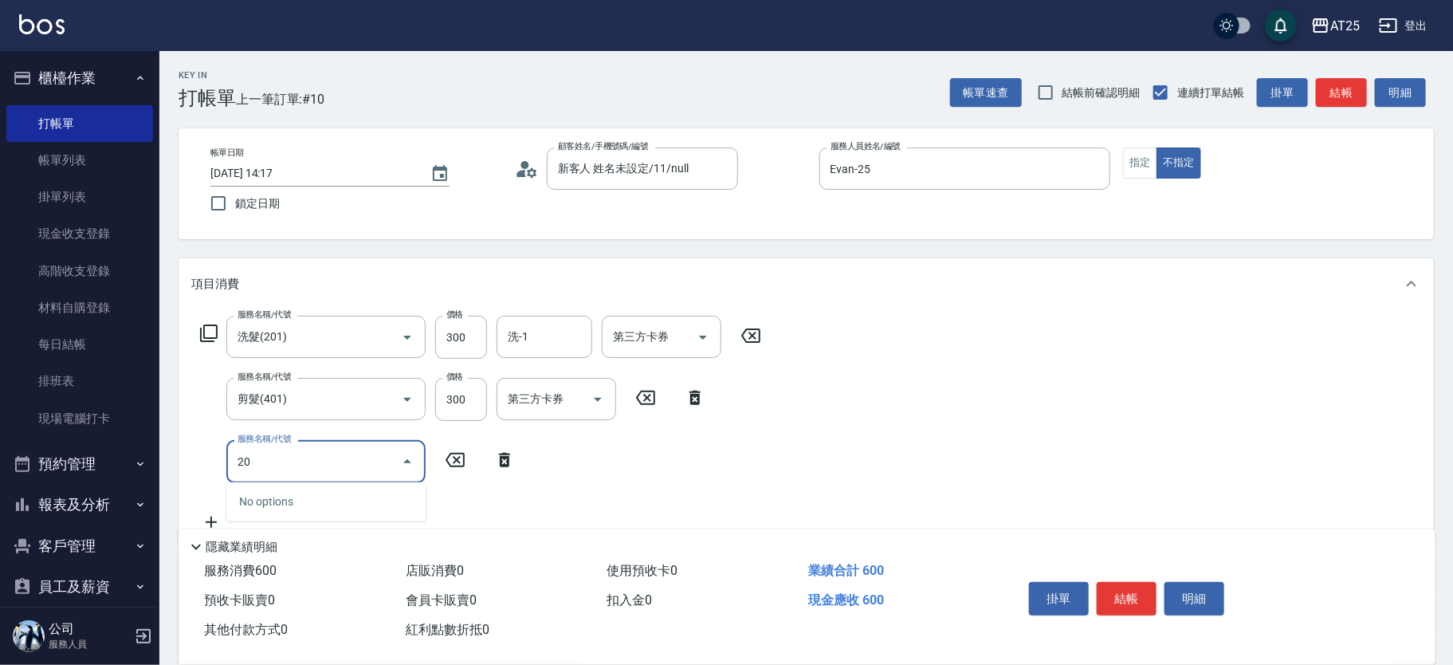
type input "200"
type input "90"
type input "造型(夾直.夾捲)(200)"
type input "60"
type input "10"
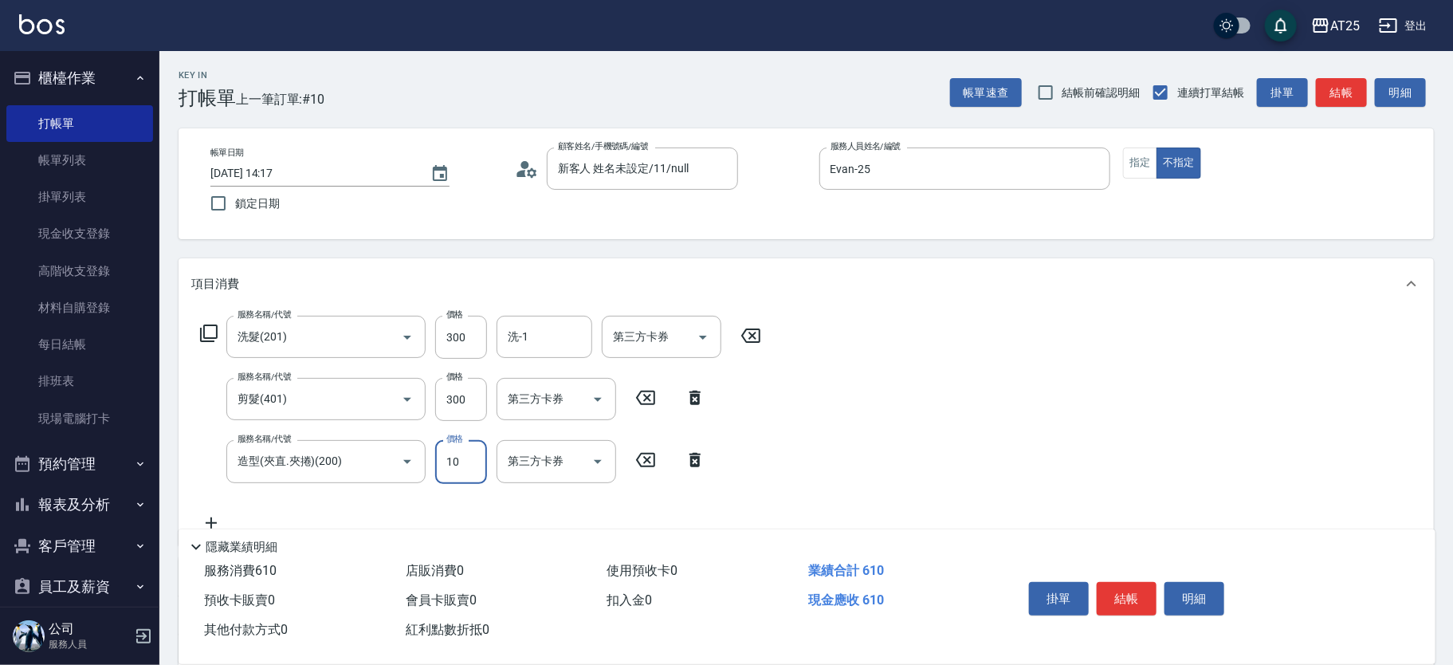
type input "70"
type input "100"
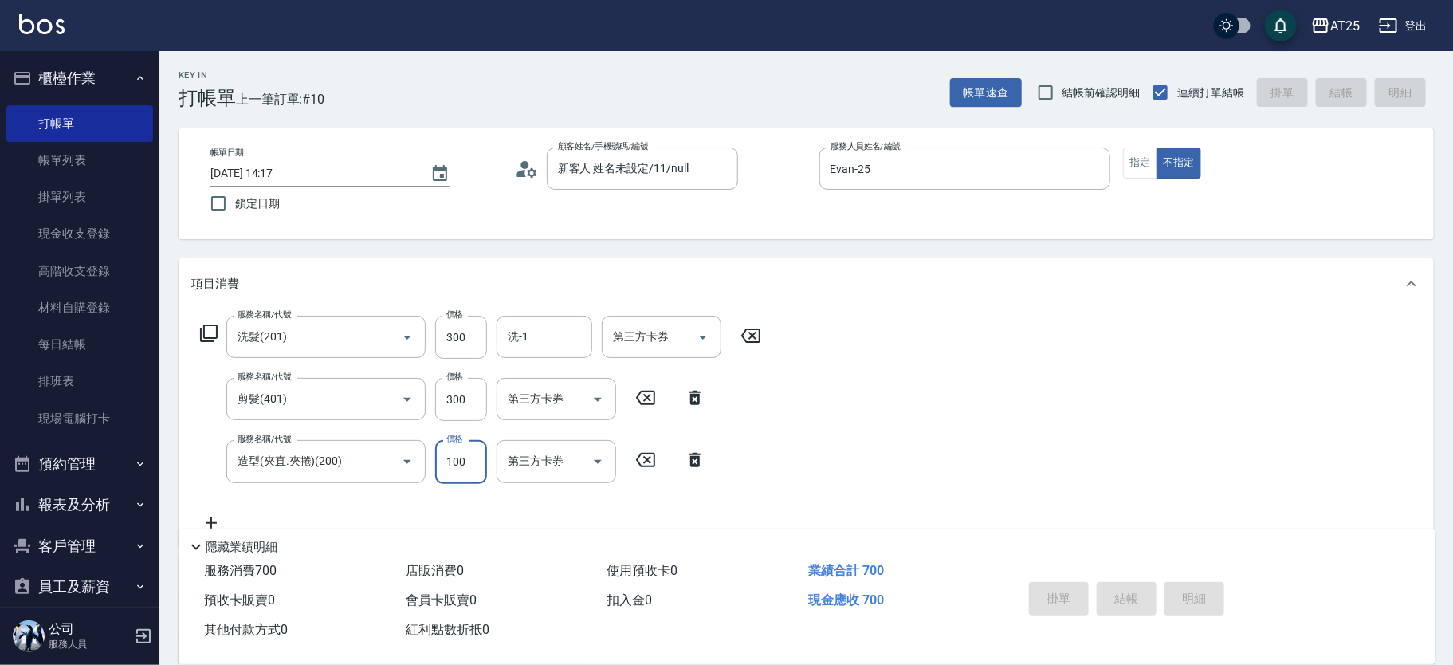
type input "0"
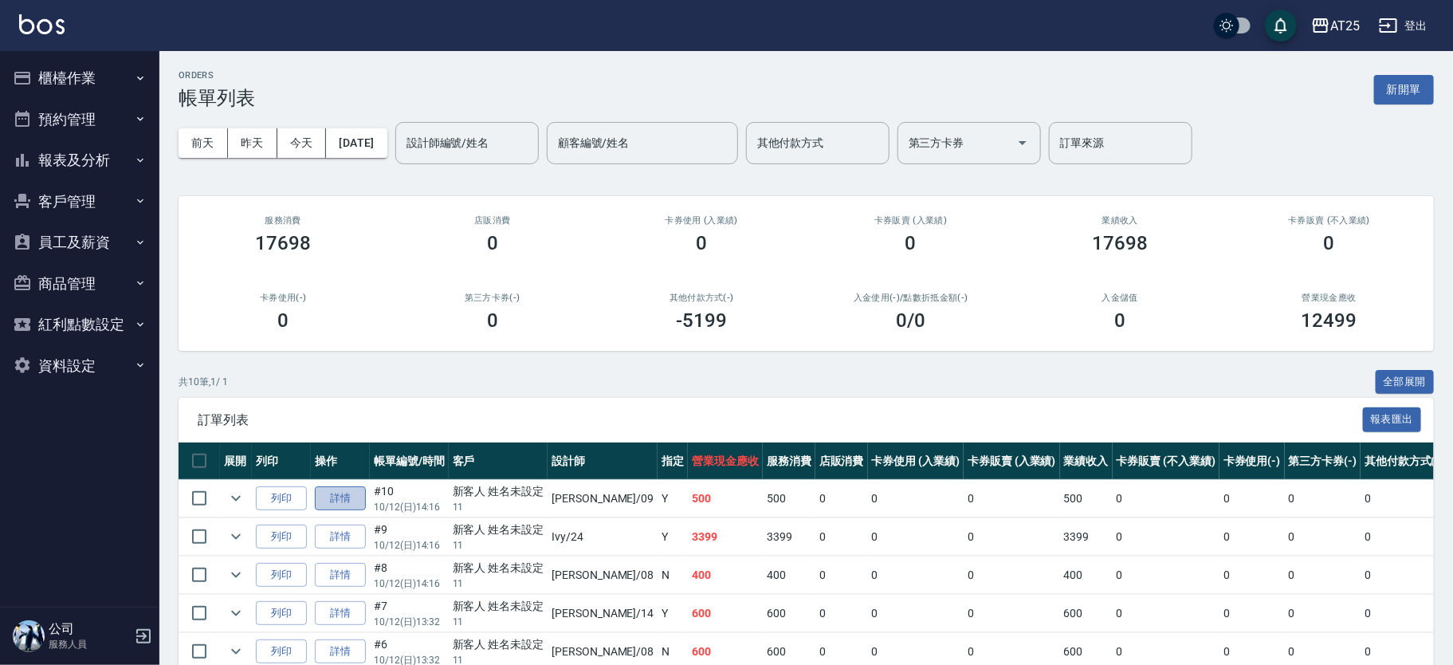
click at [343, 497] on link "詳情" at bounding box center [340, 498] width 51 height 25
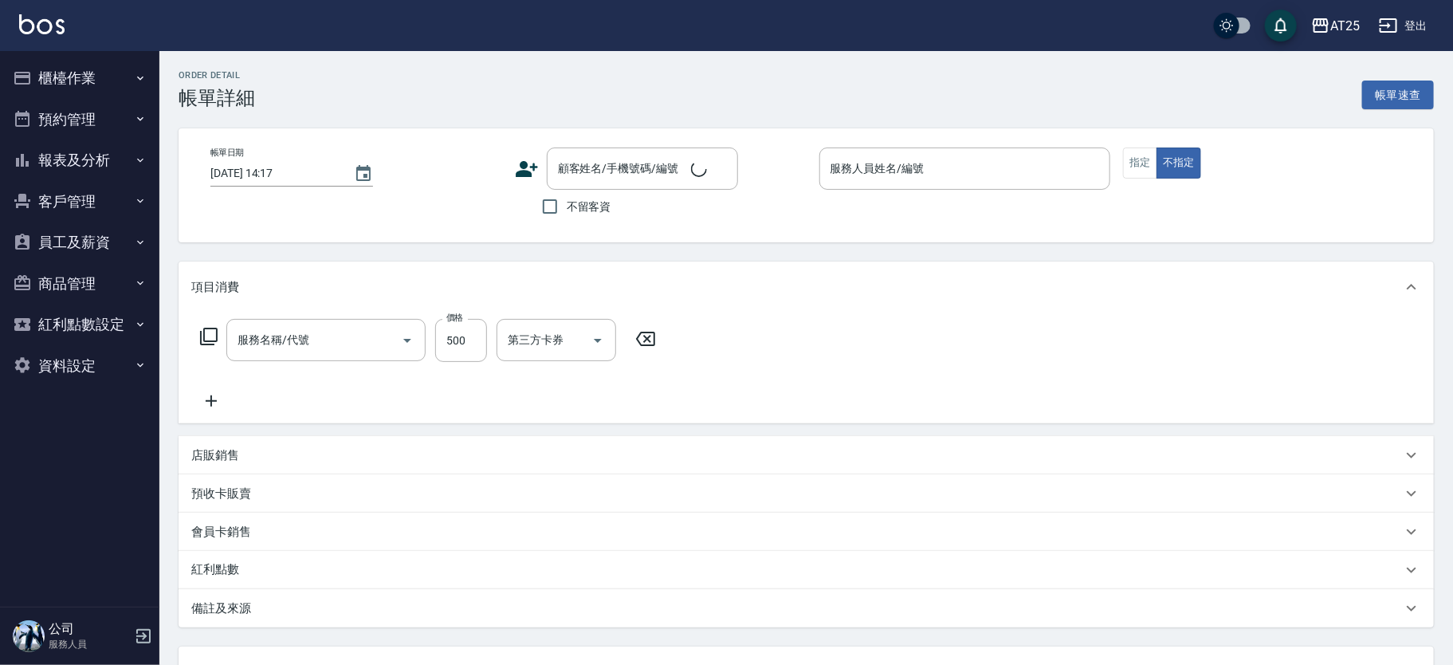
type input "[DATE] 14:16"
type input "[PERSON_NAME]-09"
type input "50"
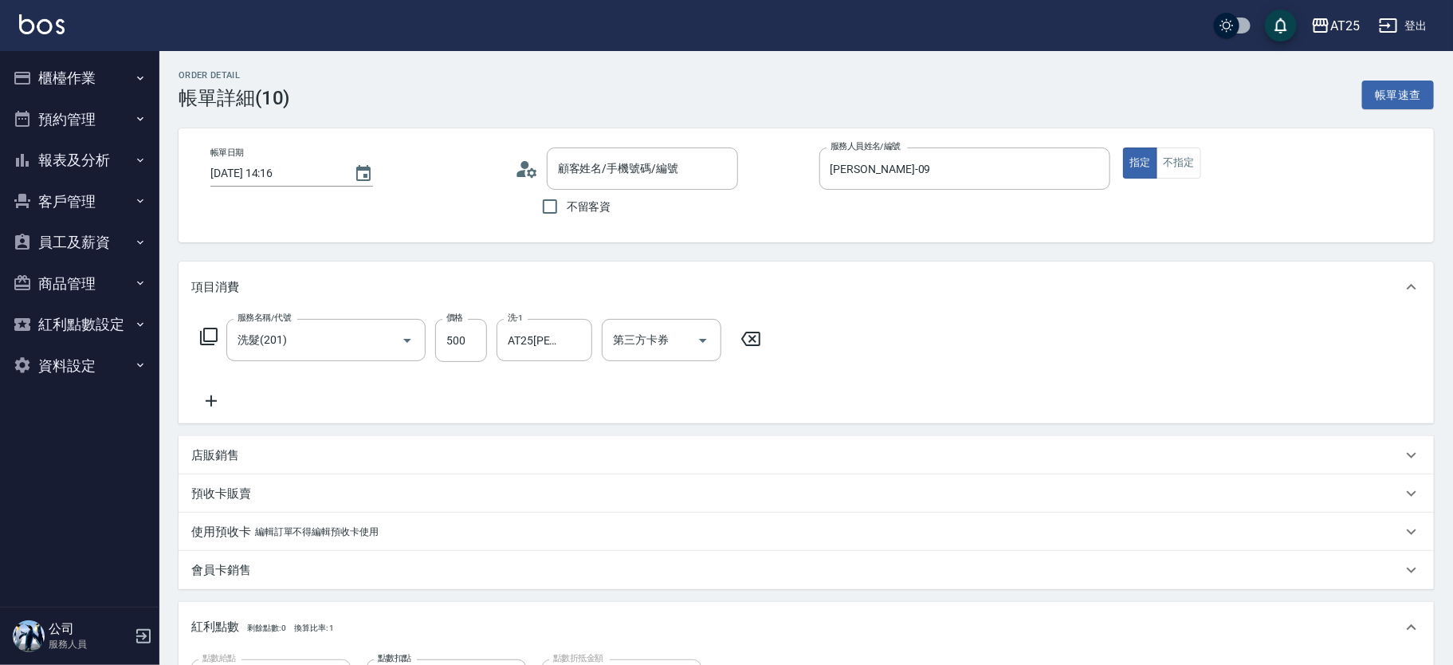
type input "洗髮(201)"
type input "新客人 姓名未設定/11/null"
click at [1181, 166] on button "不指定" at bounding box center [1178, 162] width 45 height 31
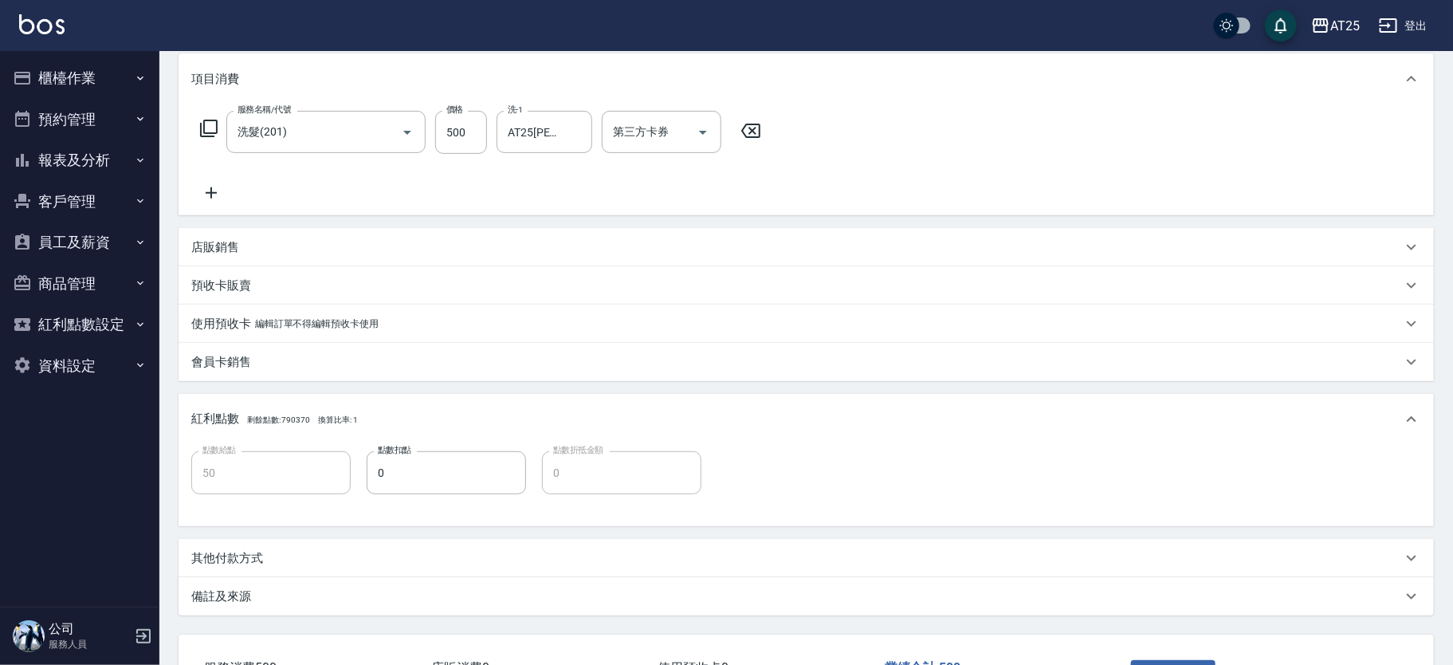
scroll to position [328, 0]
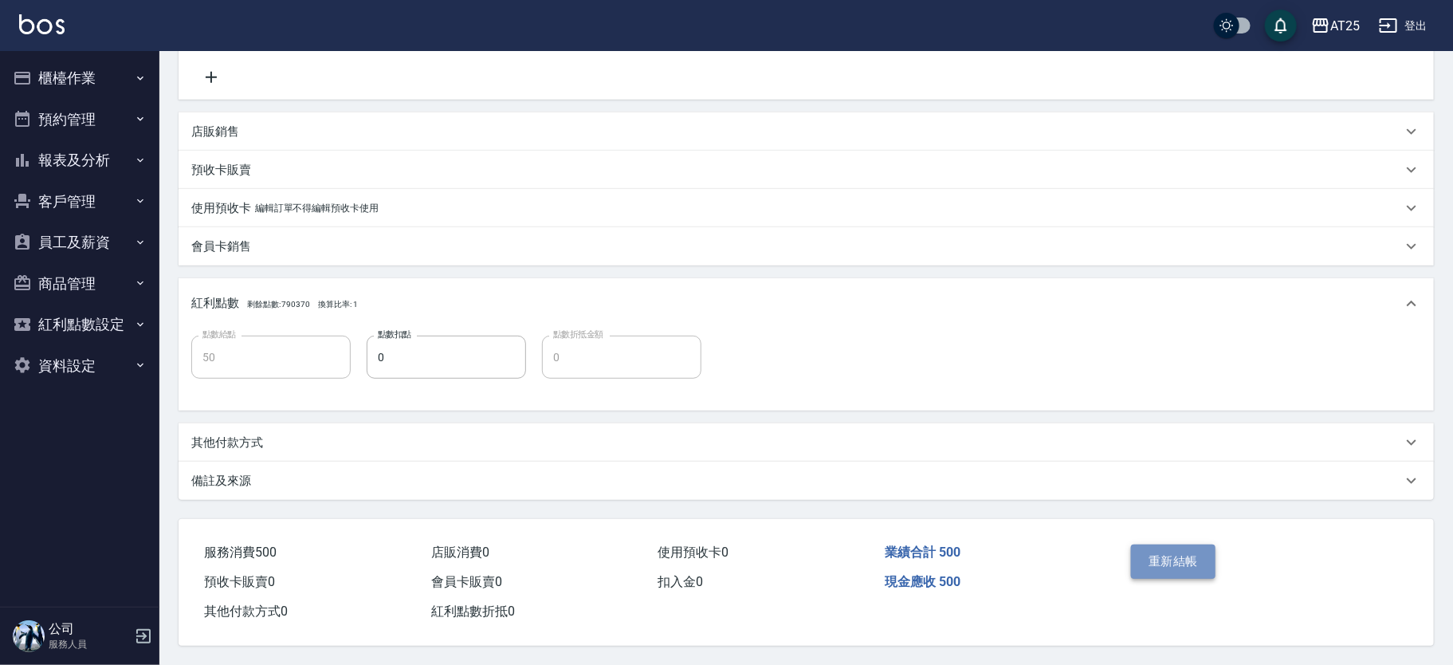
click at [1202, 555] on button "重新結帳" at bounding box center [1173, 560] width 84 height 33
